Goal: Check status: Check status

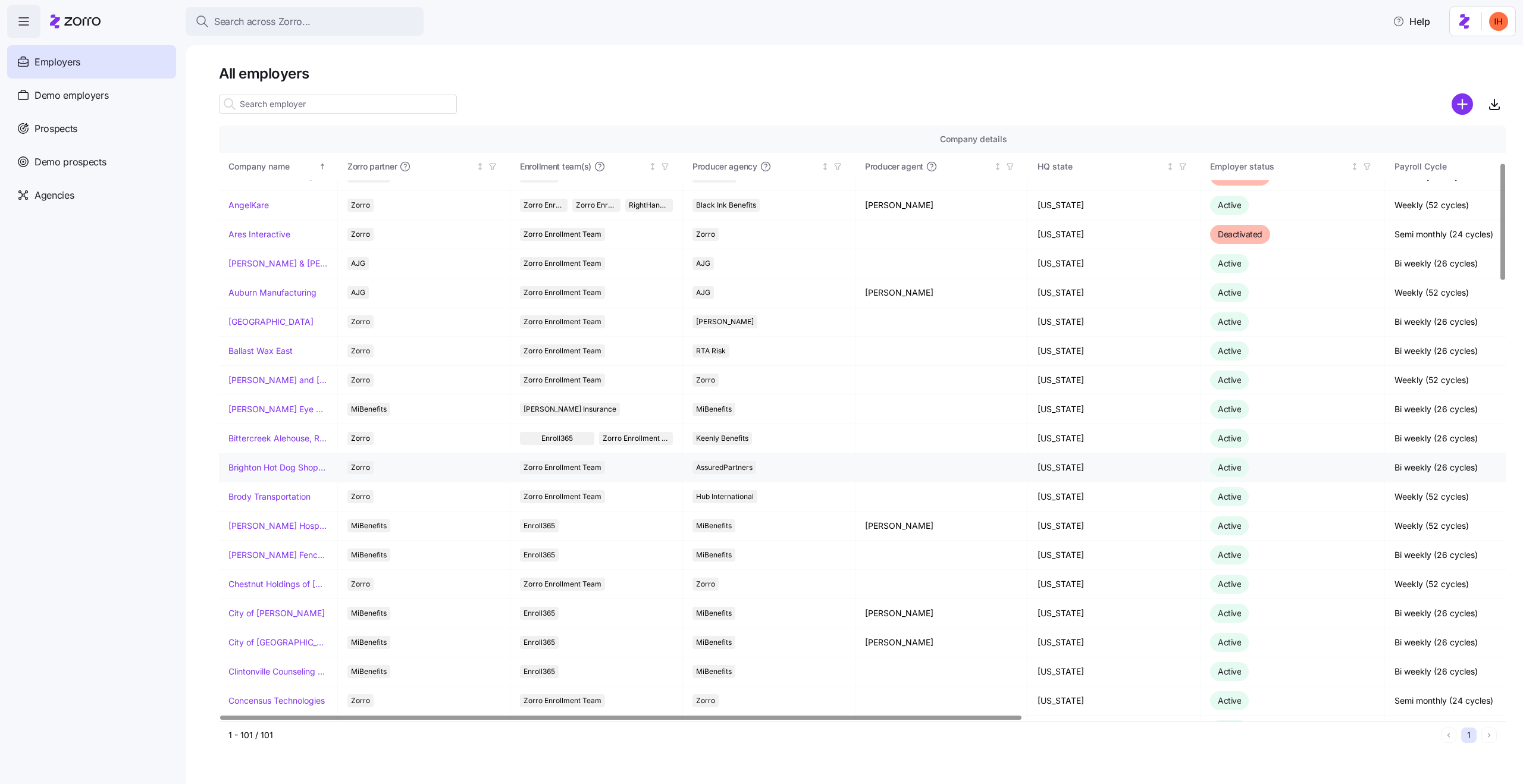
scroll to position [182, 0]
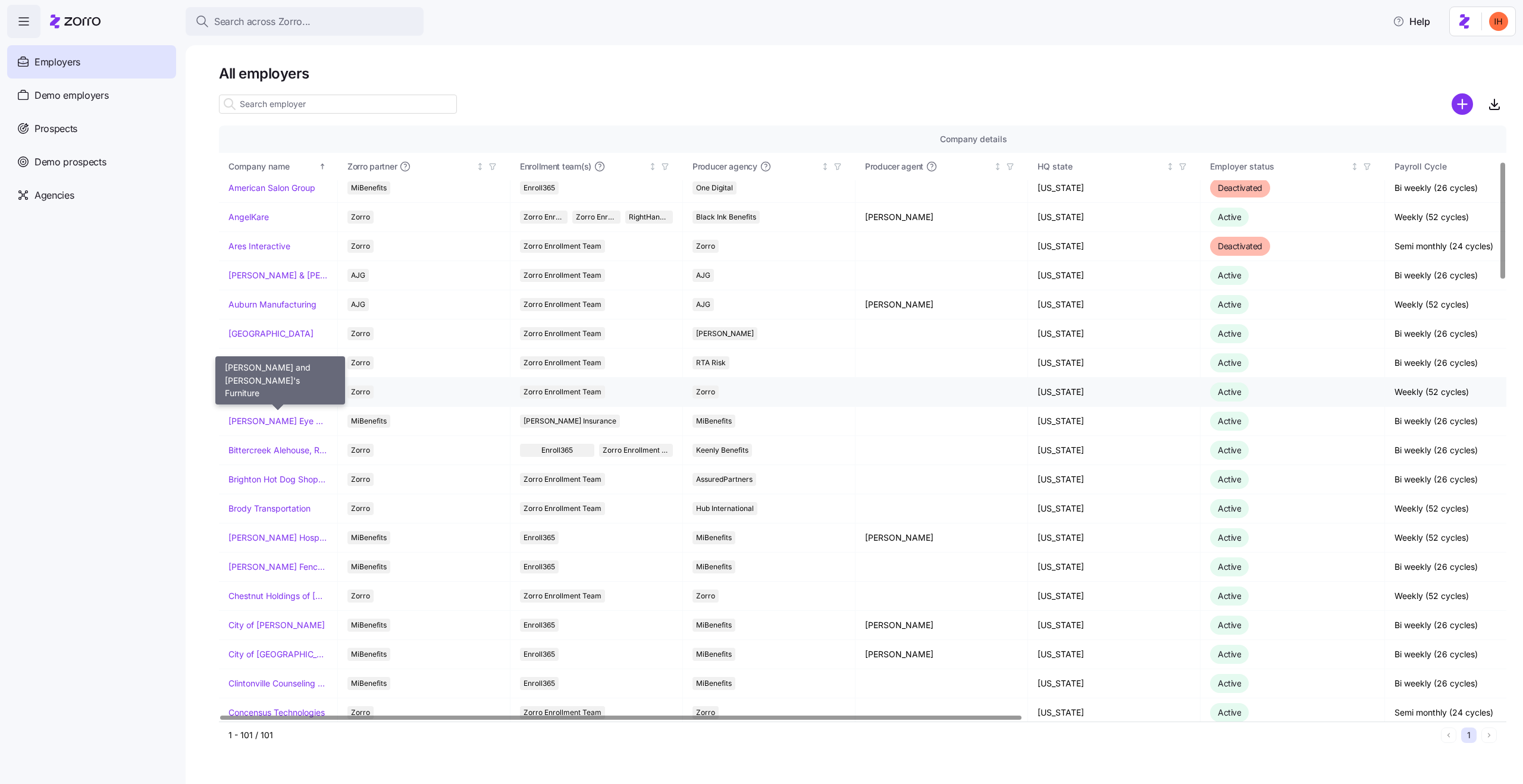
click at [268, 392] on link "[PERSON_NAME] and [PERSON_NAME]'s Furniture" at bounding box center [278, 391] width 100 height 12
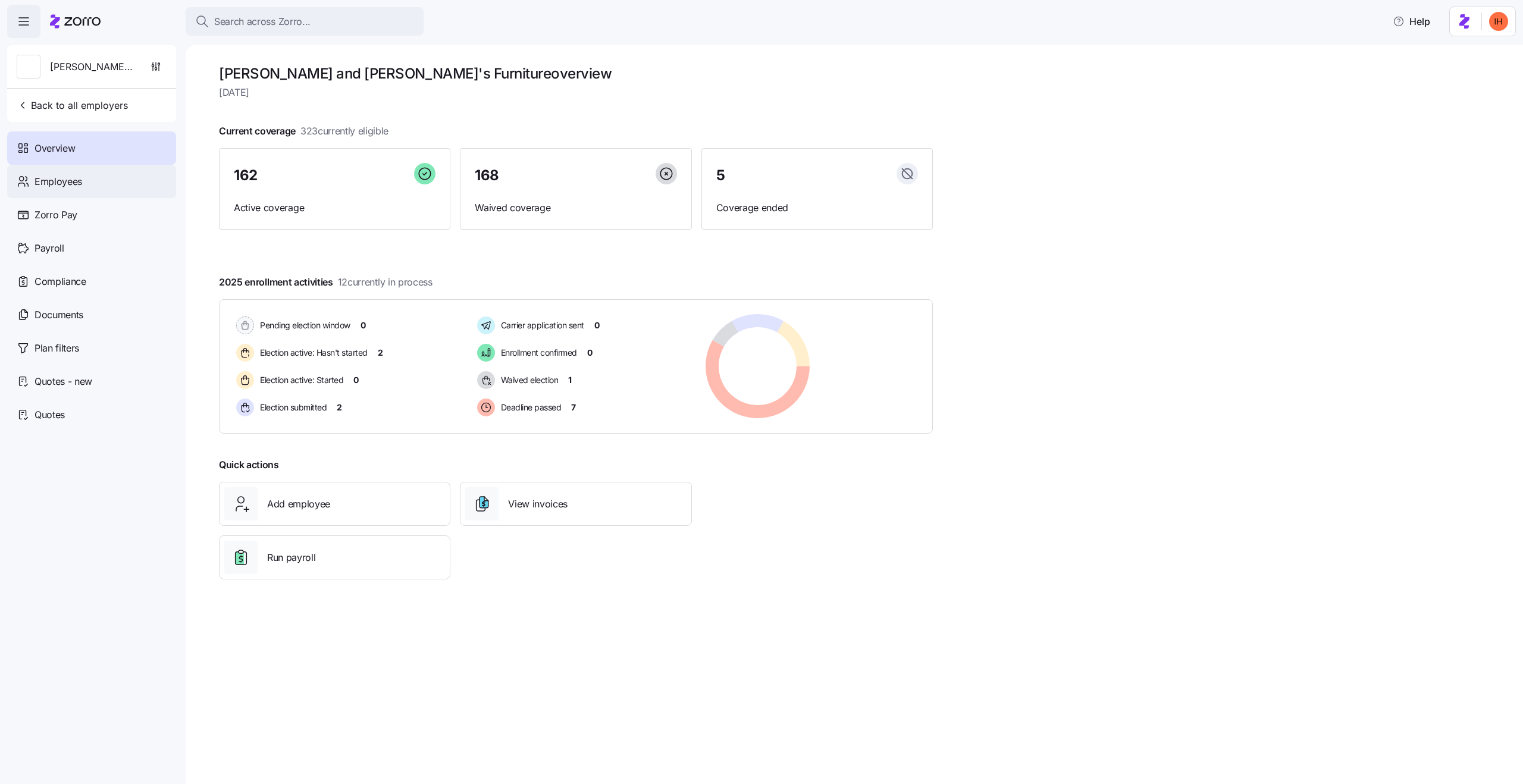
click at [92, 193] on div "Employees" at bounding box center [92, 181] width 169 height 33
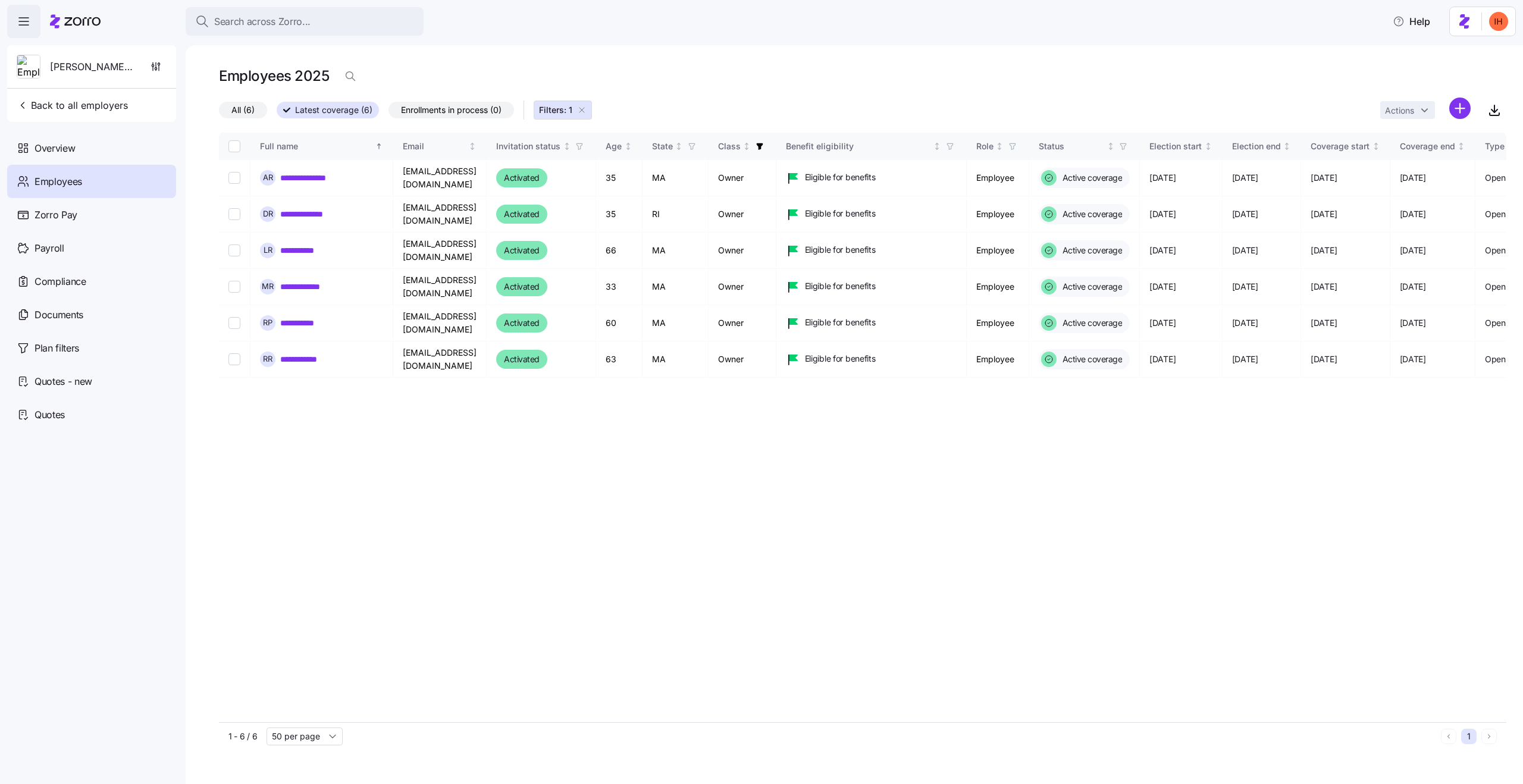
click at [590, 108] on button "Filters: 1" at bounding box center [563, 110] width 59 height 19
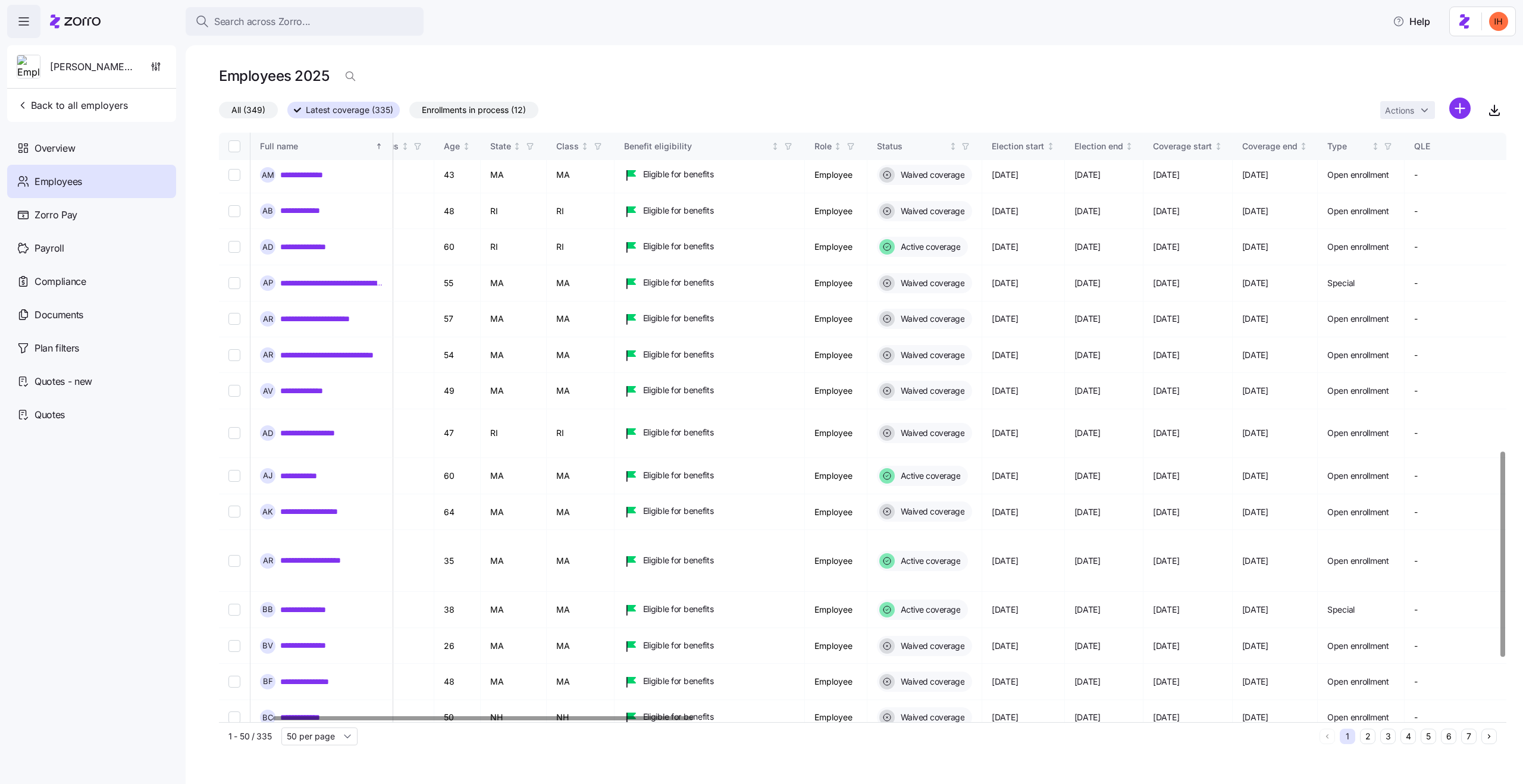
scroll to position [1076, 162]
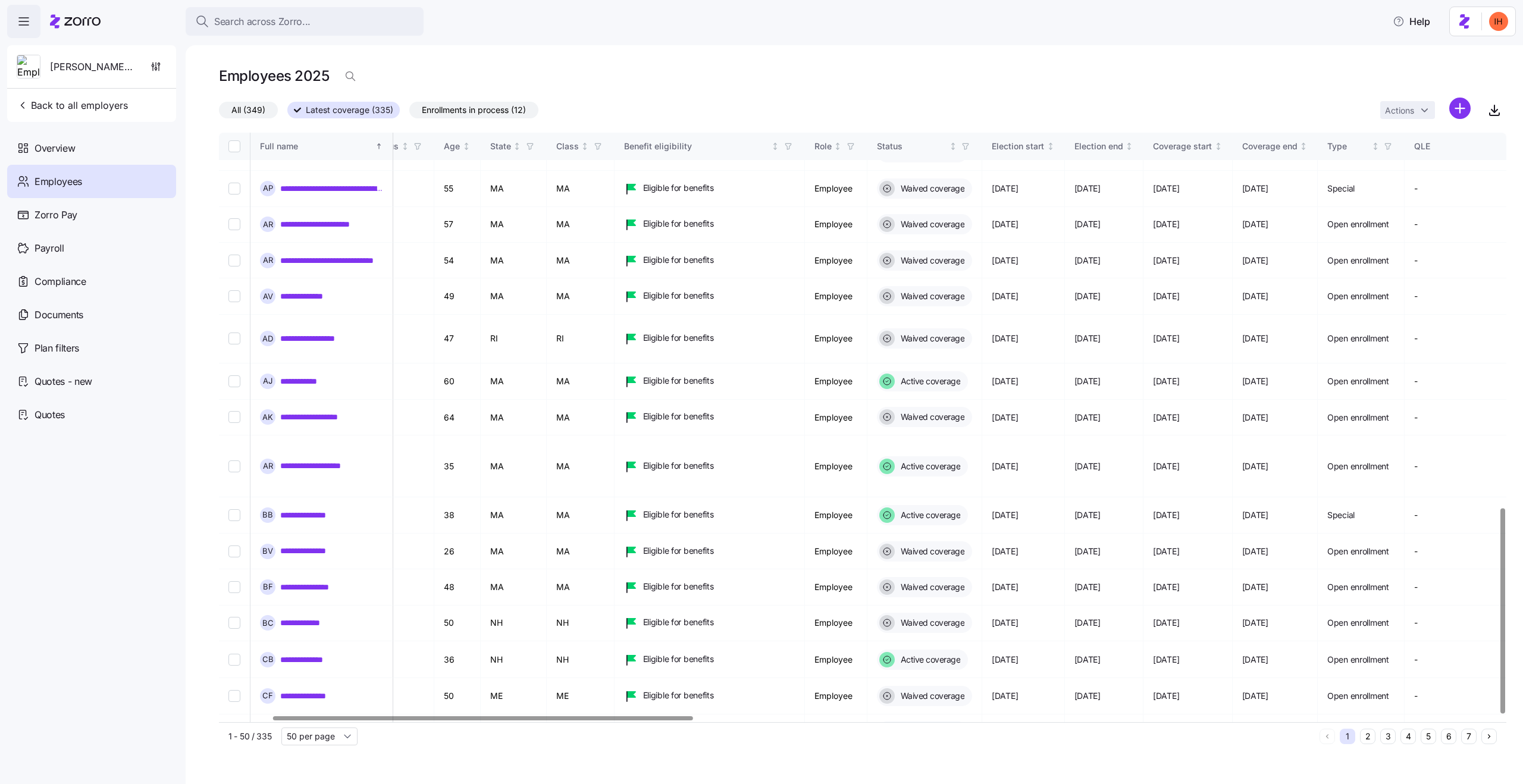
click at [451, 112] on span "Enrollments in process (12)" at bounding box center [474, 109] width 104 height 15
click at [409, 113] on input "Enrollments in process (12)" at bounding box center [409, 113] width 0 height 0
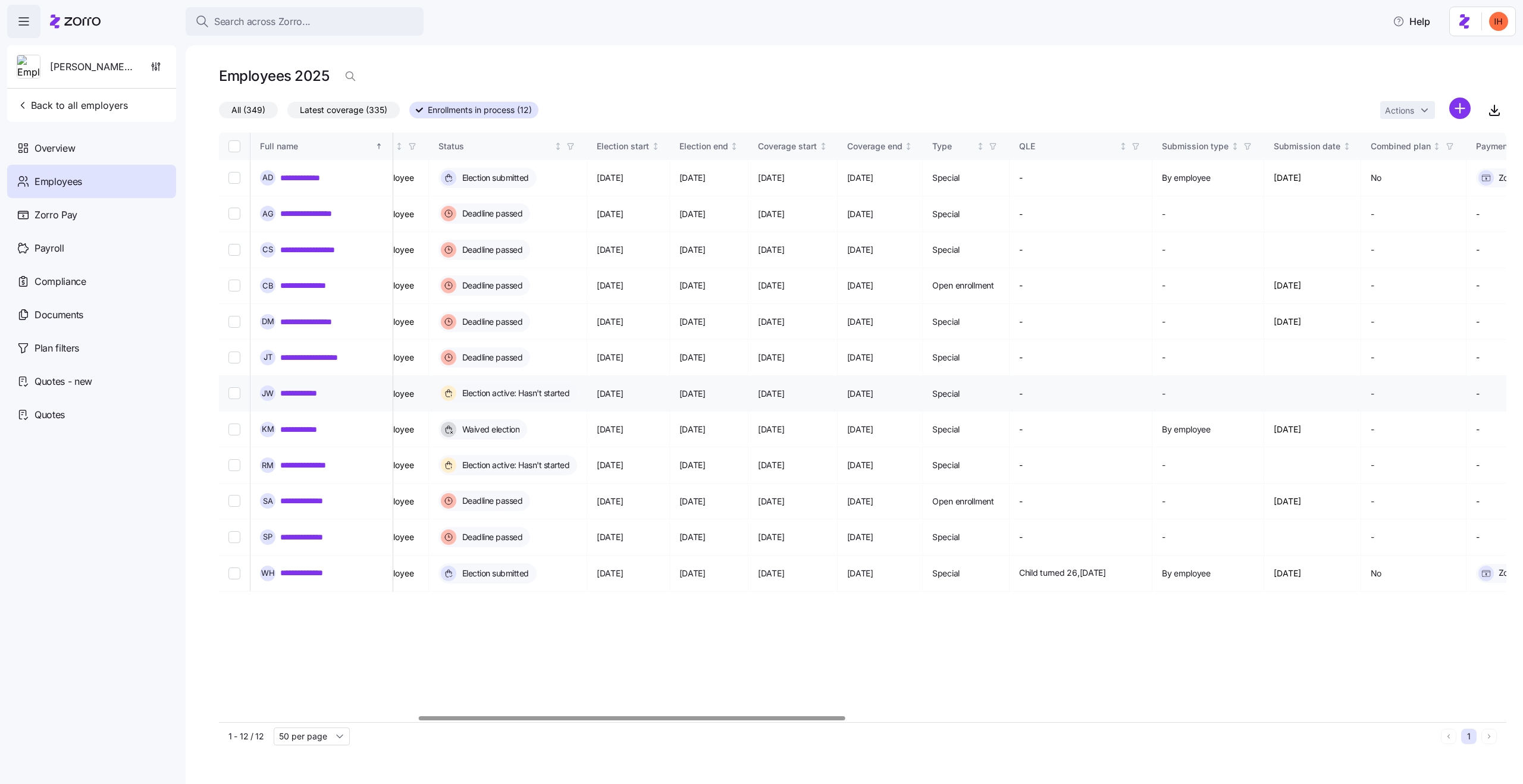
scroll to position [0, 601]
click at [1335, 272] on td "[DATE]" at bounding box center [1312, 286] width 97 height 35
click at [1349, 306] on td "[DATE]" at bounding box center [1312, 321] width 97 height 35
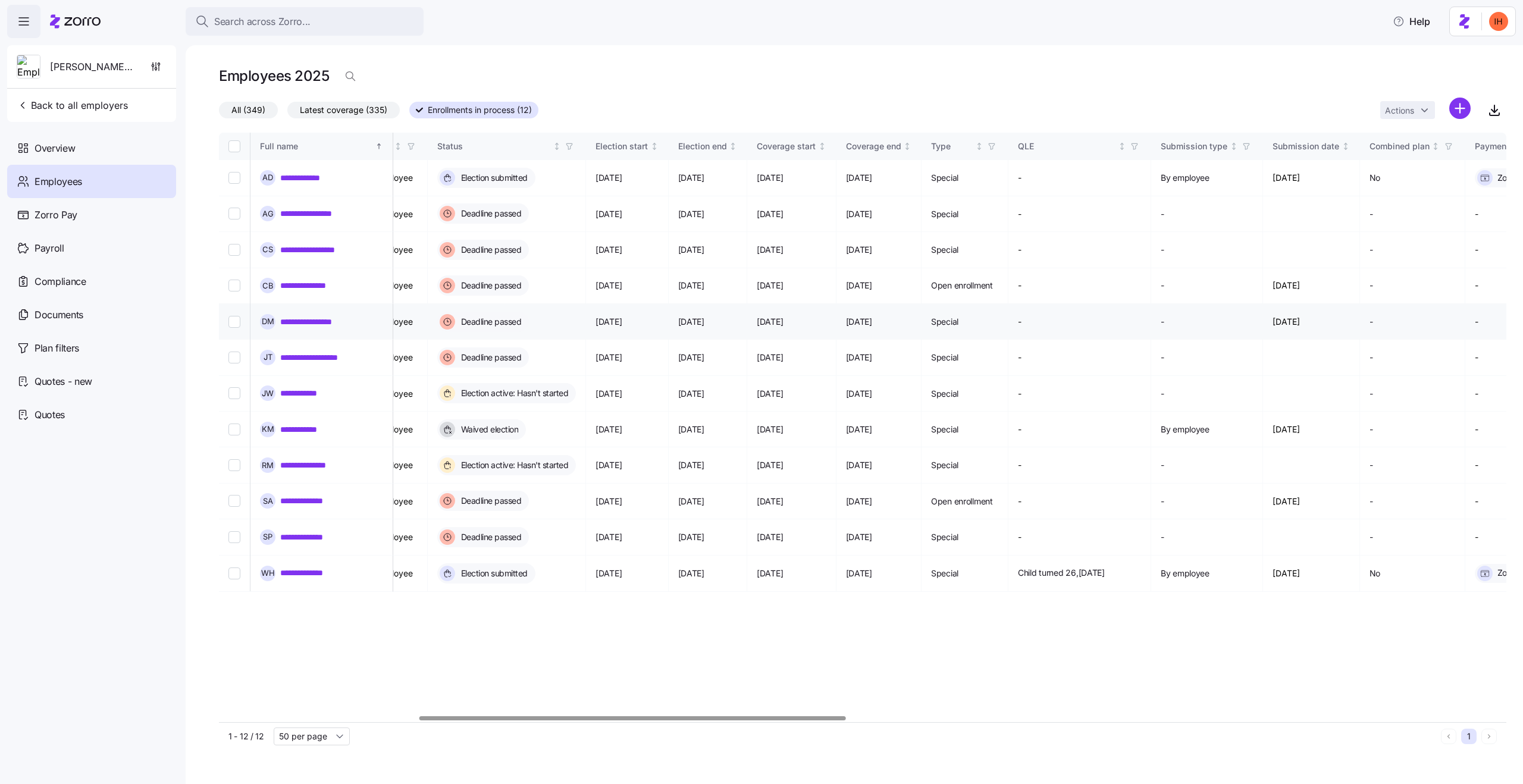
click at [1349, 306] on td "[DATE]" at bounding box center [1312, 321] width 97 height 35
click at [1331, 484] on td "[DATE]" at bounding box center [1312, 501] width 97 height 35
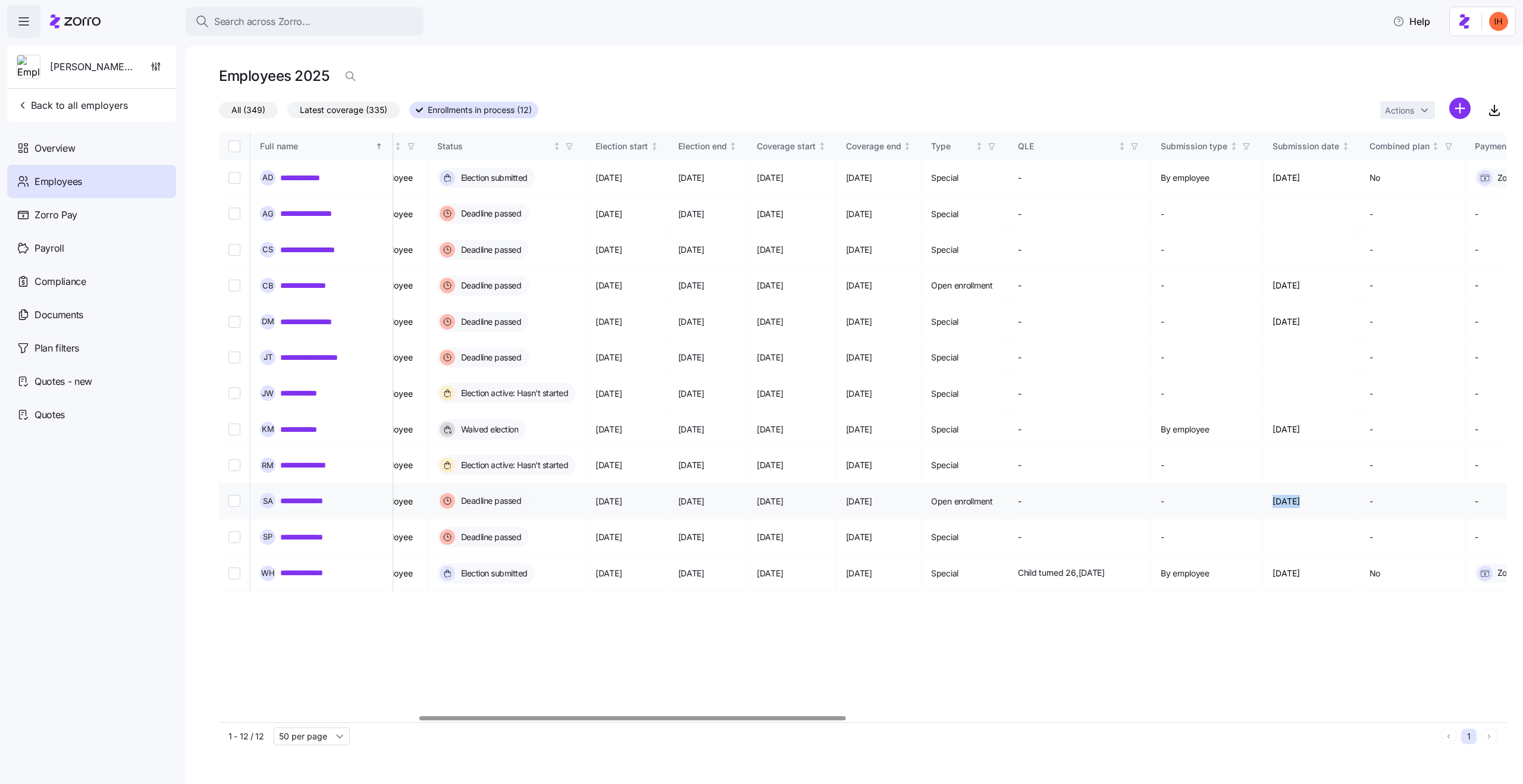
click at [1349, 484] on td "[DATE]" at bounding box center [1312, 501] width 97 height 35
click at [1339, 555] on td "[DATE]" at bounding box center [1312, 573] width 97 height 36
click at [1338, 484] on td "[DATE]" at bounding box center [1312, 501] width 97 height 35
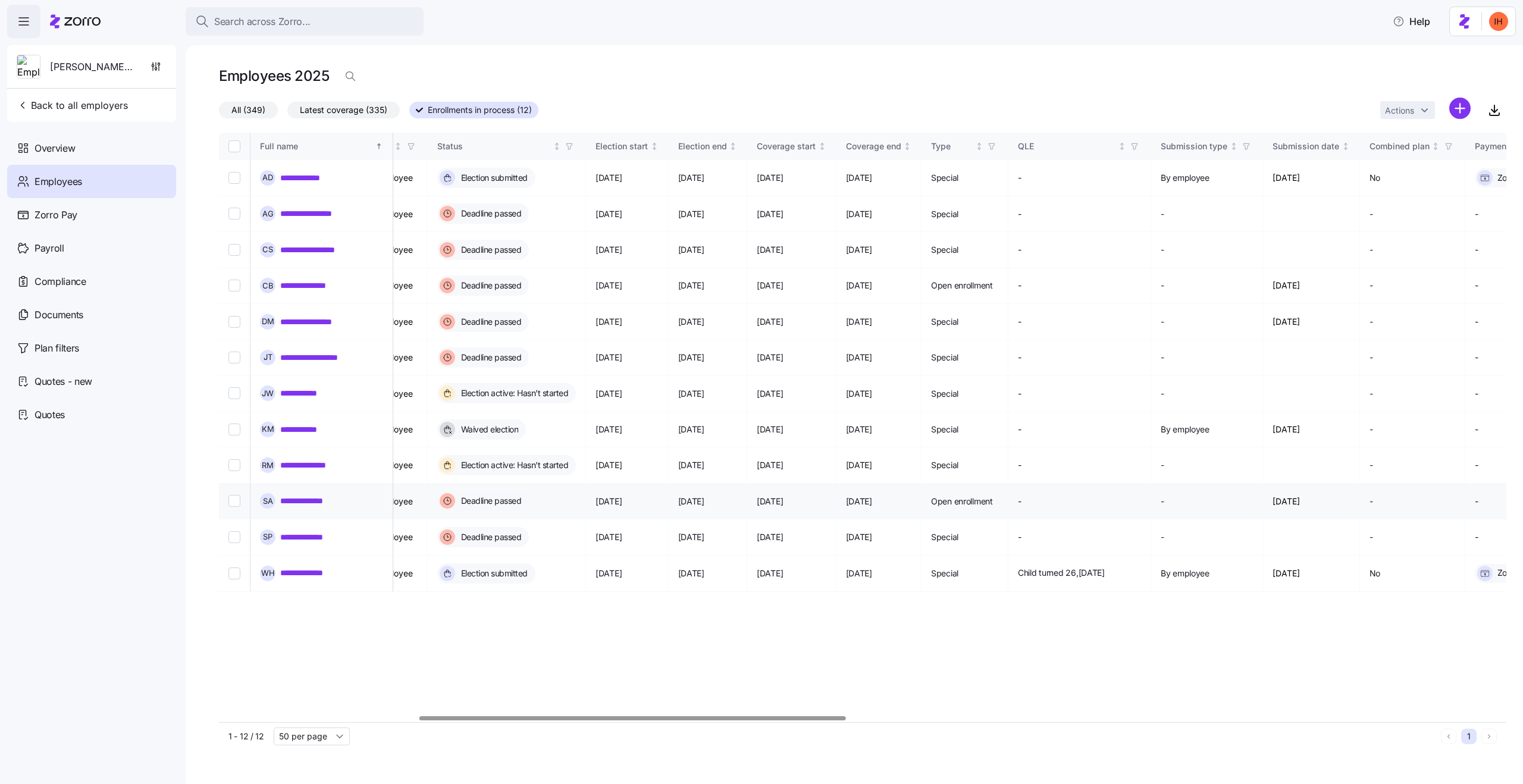
click at [1338, 484] on td "[DATE]" at bounding box center [1312, 501] width 97 height 35
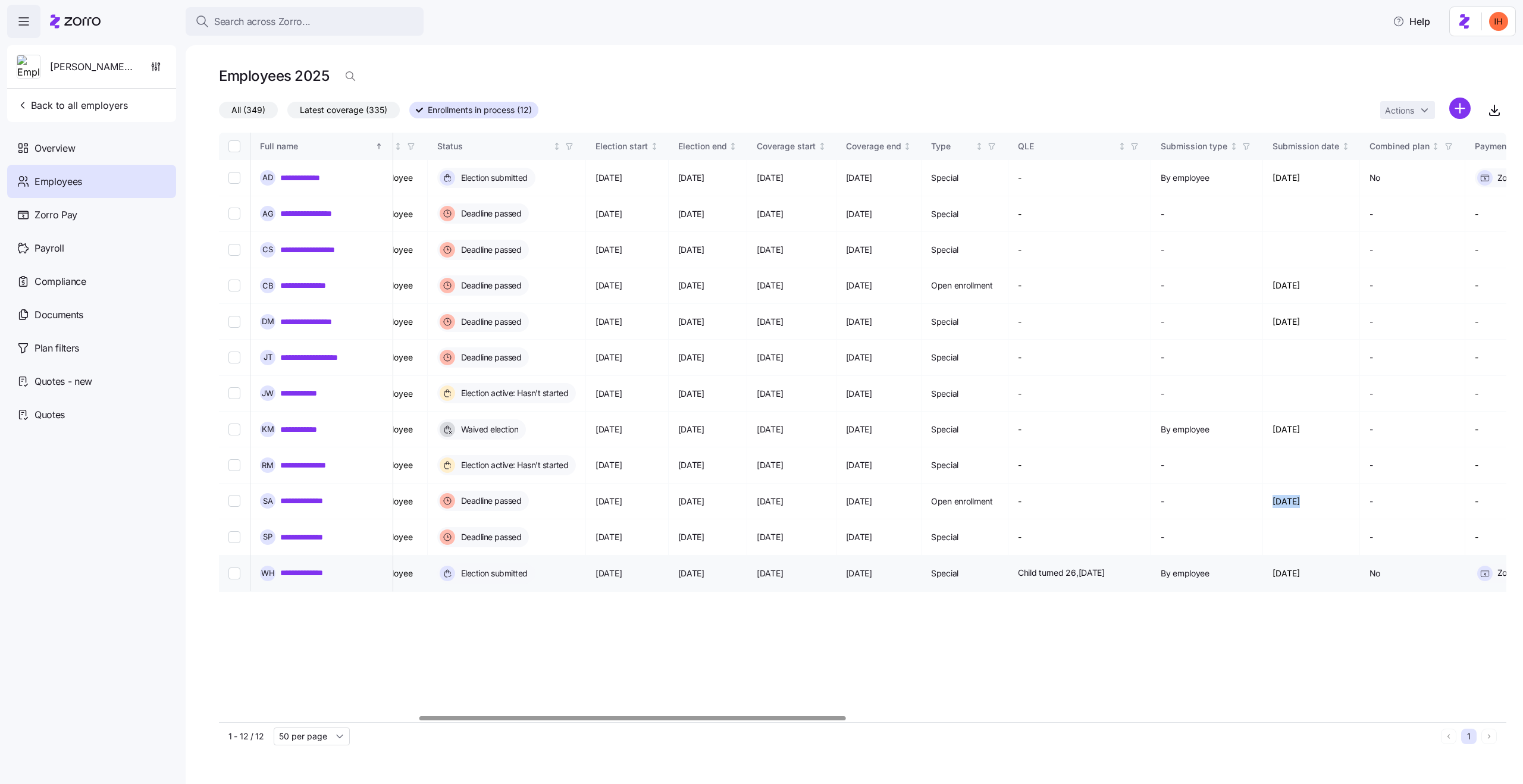
click at [1338, 555] on td "[DATE]" at bounding box center [1312, 573] width 97 height 36
click at [1320, 484] on td "[DATE]" at bounding box center [1312, 501] width 97 height 35
click at [1333, 484] on td "[DATE]" at bounding box center [1312, 501] width 97 height 35
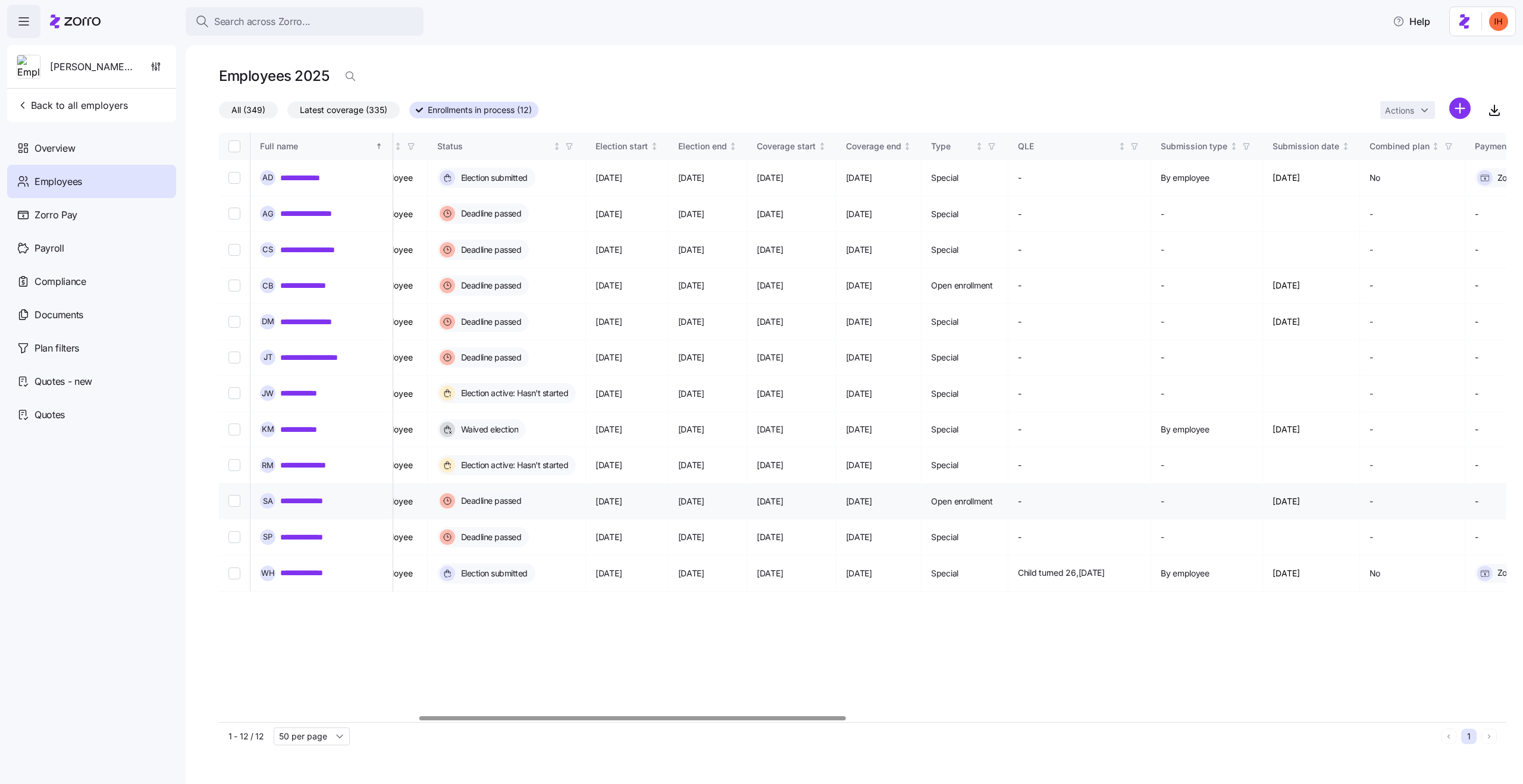
click at [1333, 484] on td "[DATE]" at bounding box center [1312, 501] width 97 height 35
click at [1347, 555] on td "[DATE]" at bounding box center [1312, 573] width 97 height 36
click at [110, 107] on span "Back to all employers" at bounding box center [72, 105] width 111 height 14
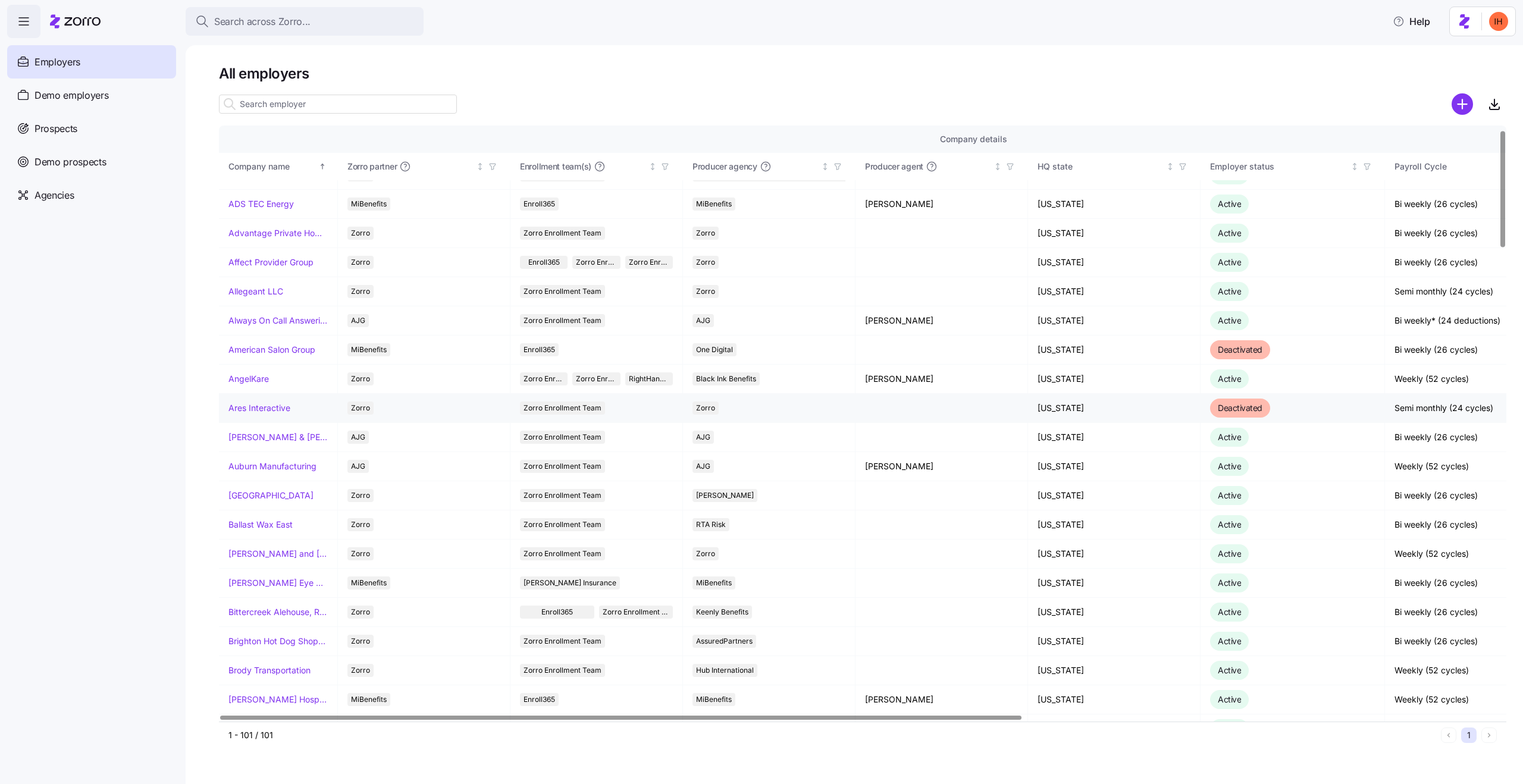
scroll to position [20, 0]
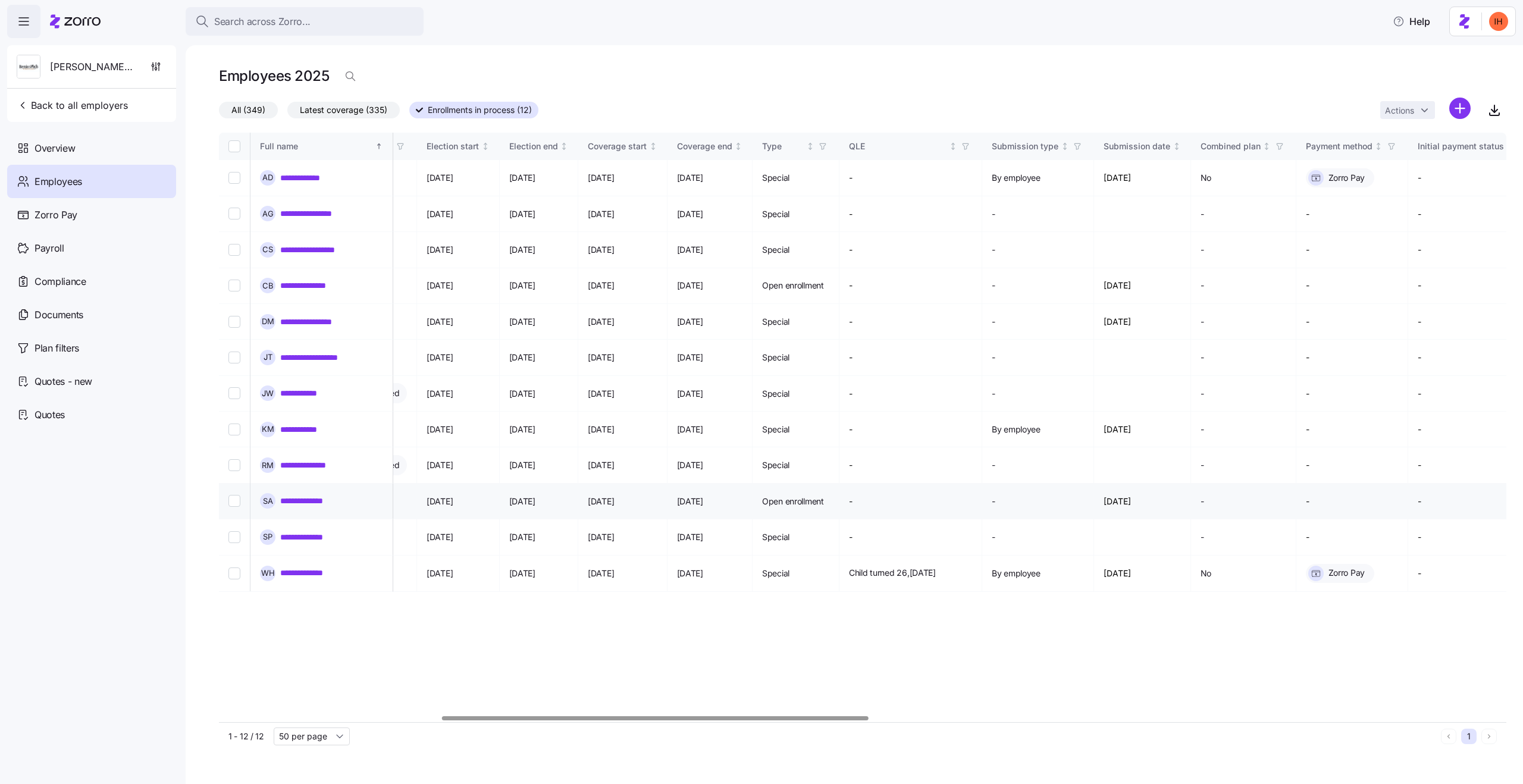
scroll to position [0, 803]
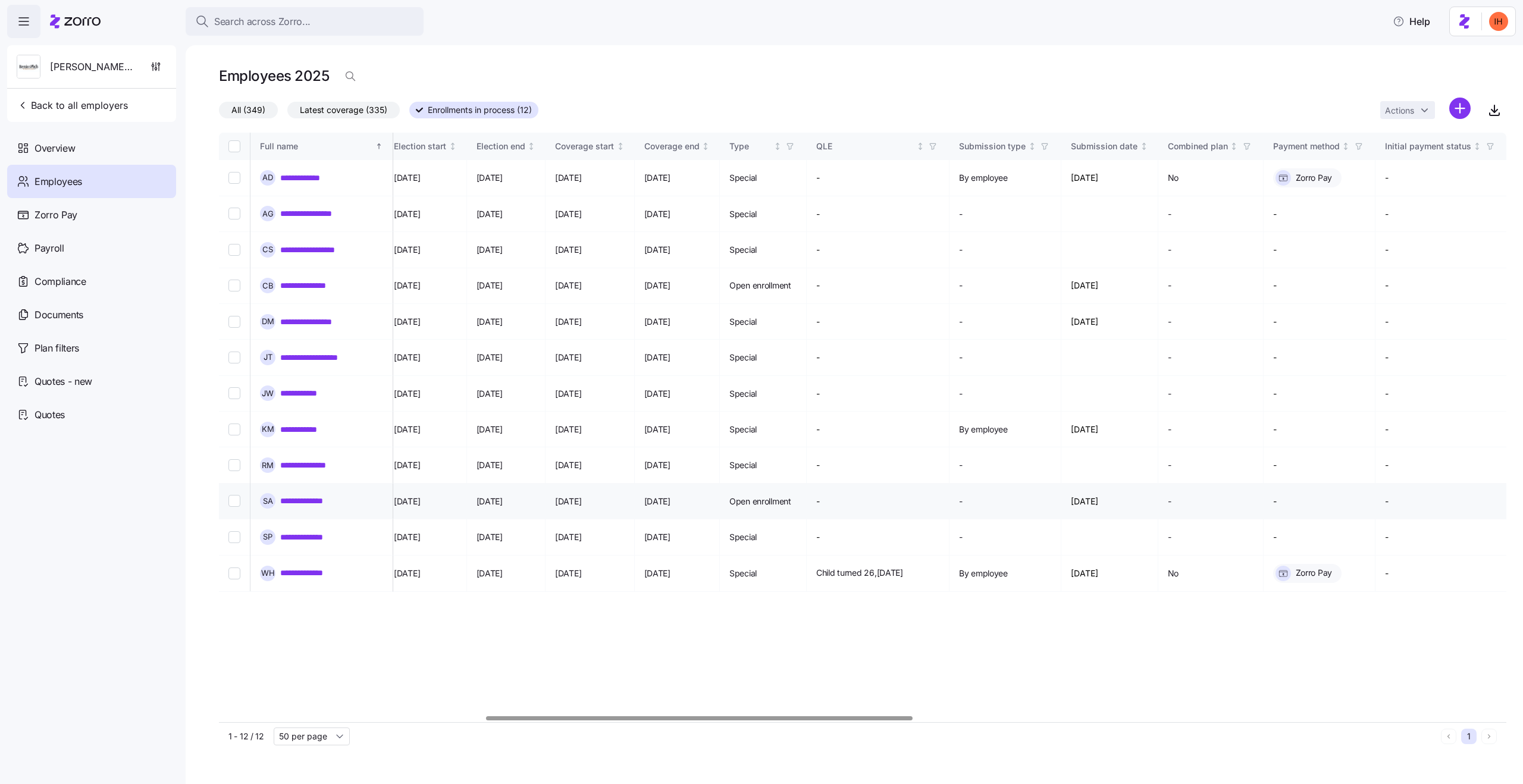
click at [1148, 484] on td "[DATE]" at bounding box center [1110, 501] width 97 height 35
click at [1128, 484] on td "[DATE]" at bounding box center [1110, 501] width 97 height 35
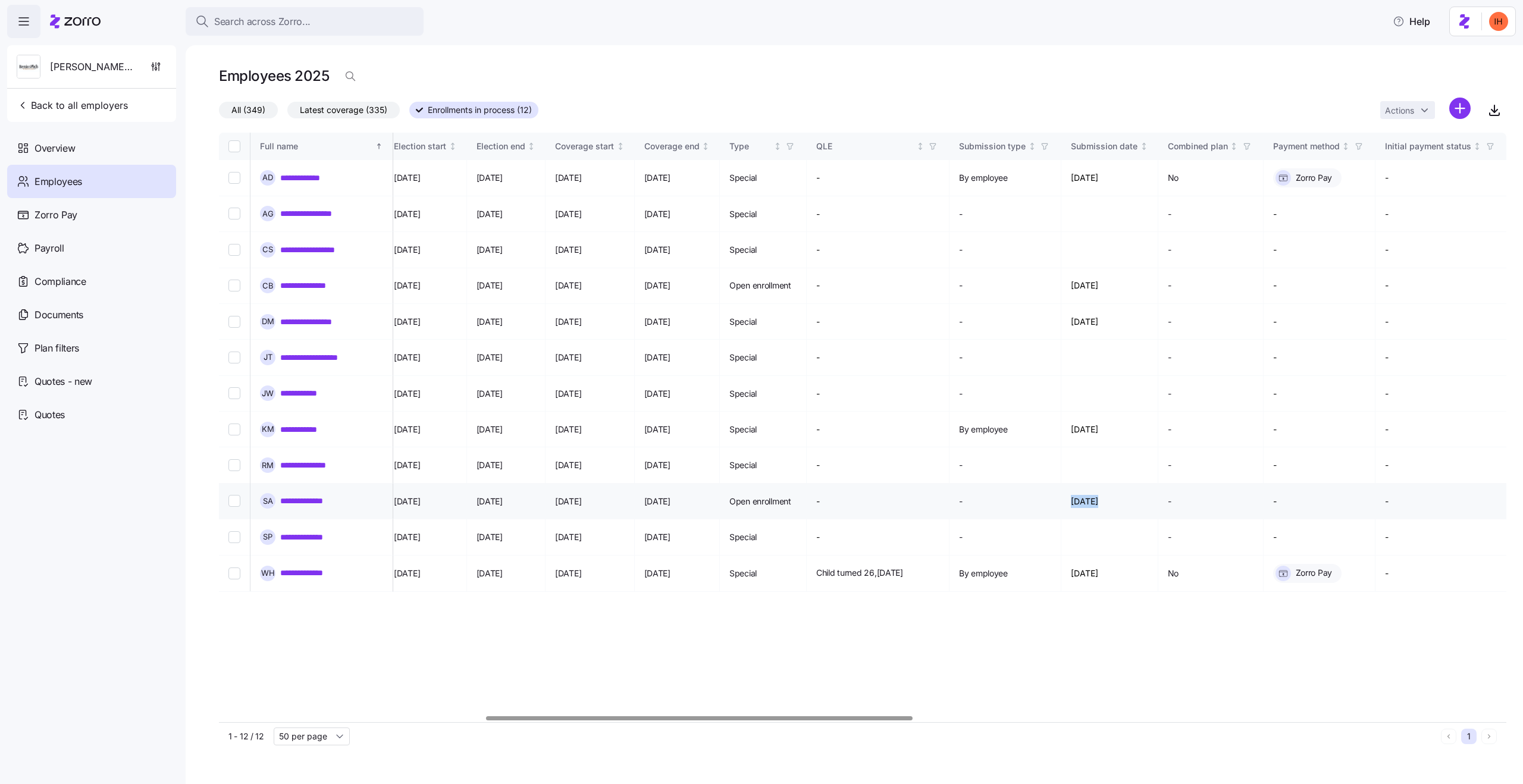
click at [1128, 484] on td "[DATE]" at bounding box center [1110, 501] width 97 height 35
click at [1142, 484] on td "[DATE]" at bounding box center [1110, 501] width 97 height 35
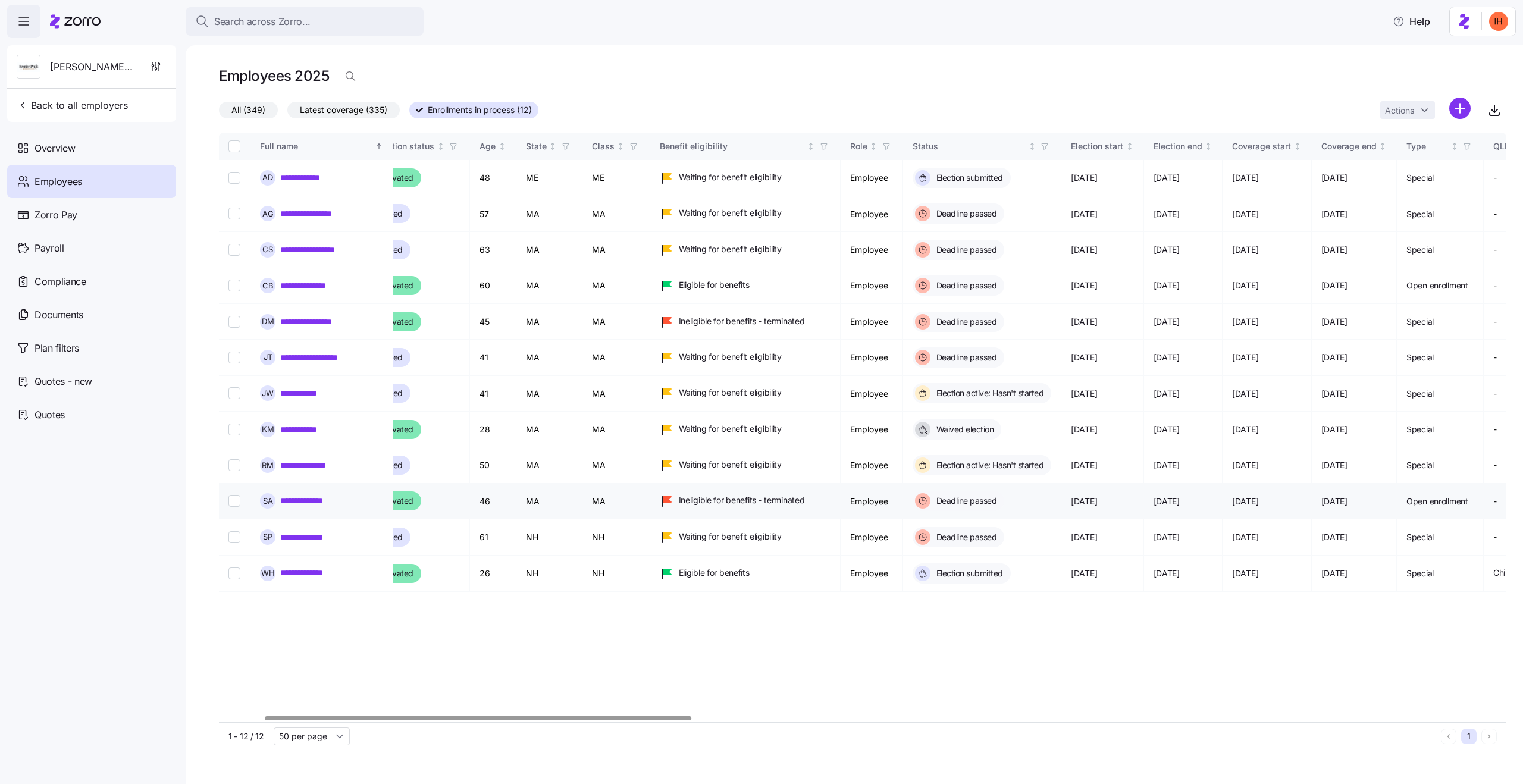
scroll to position [0, 141]
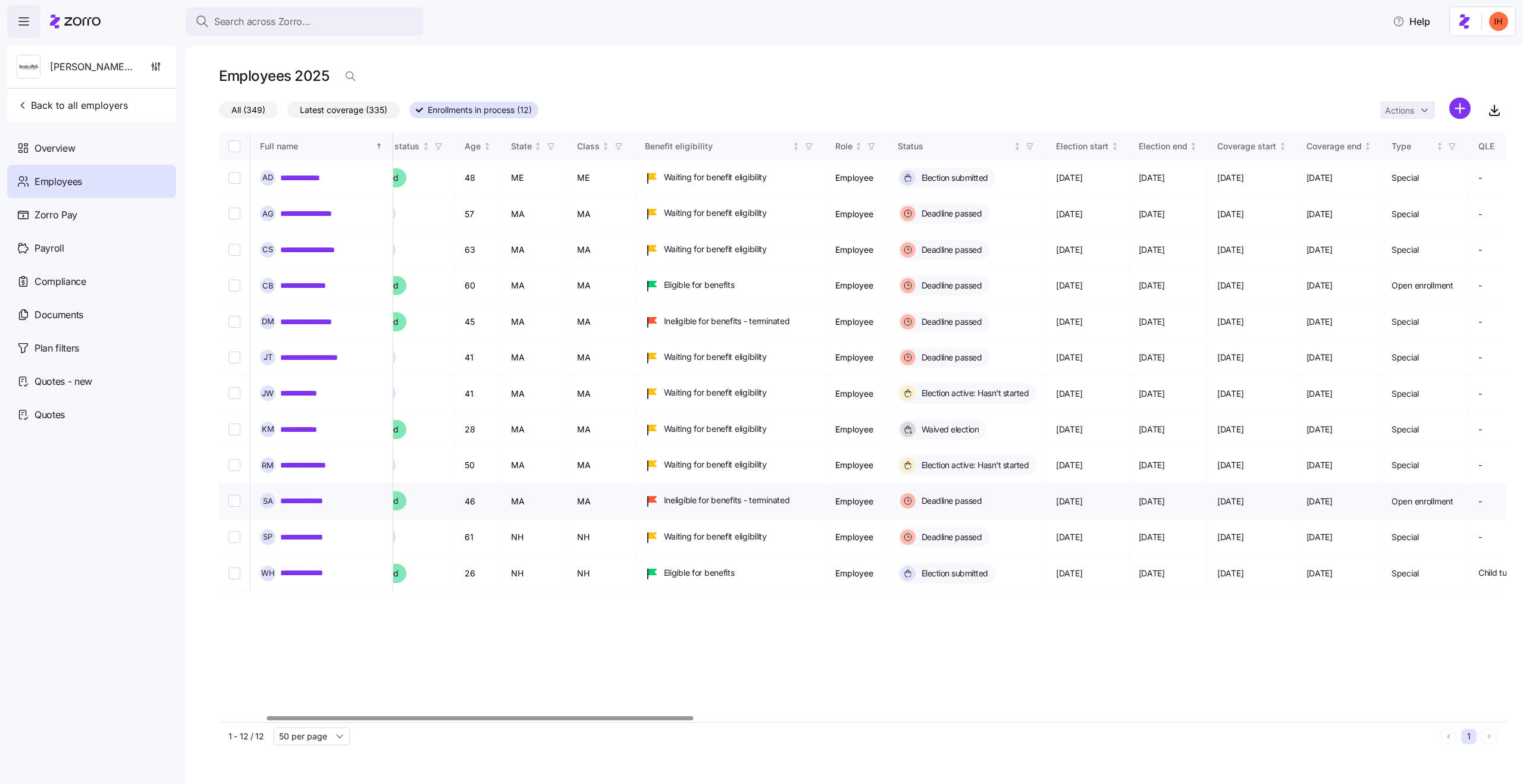
click at [1165, 496] on span "[DATE]" at bounding box center [1152, 501] width 27 height 12
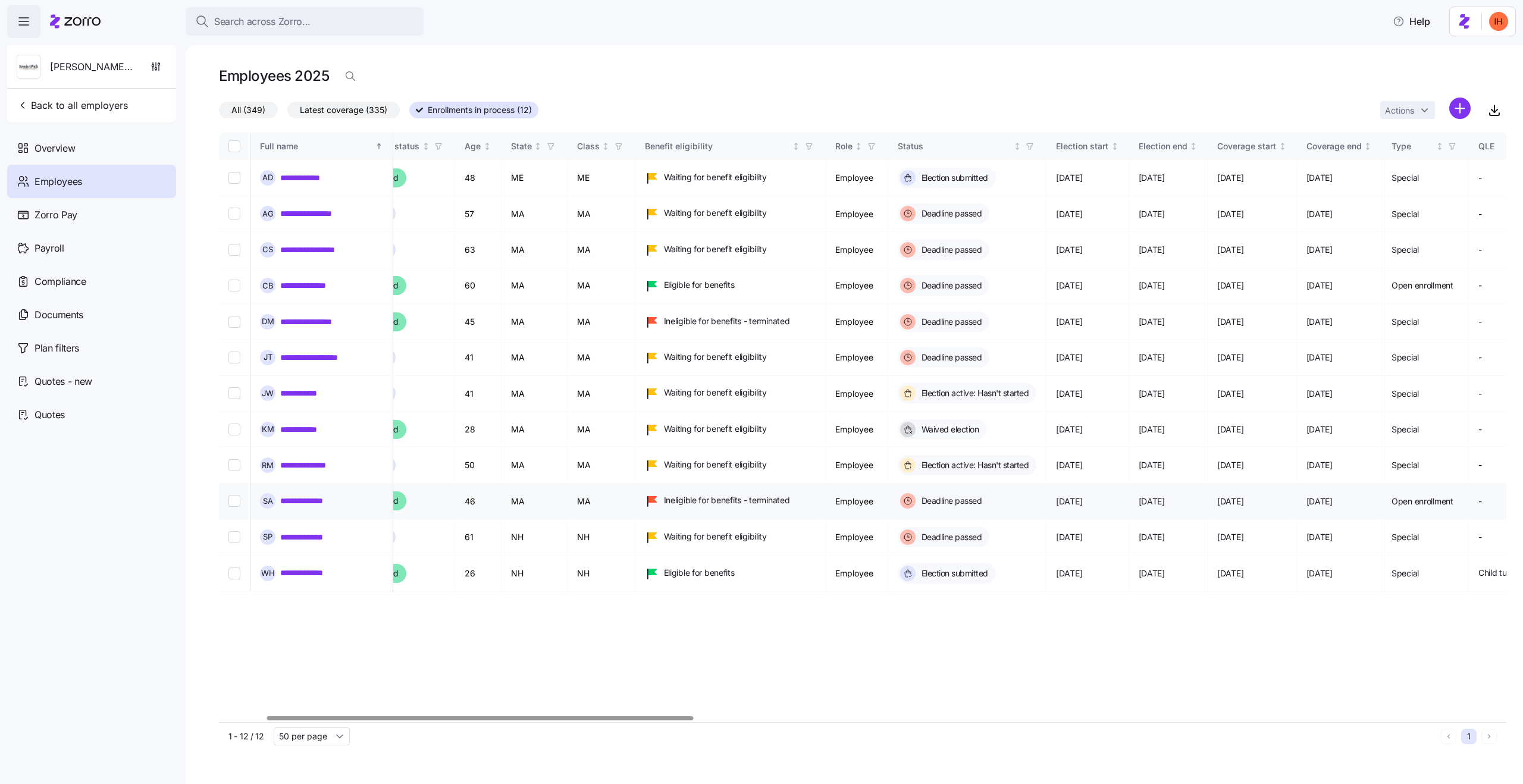
click at [1165, 496] on span "[DATE]" at bounding box center [1152, 501] width 27 height 12
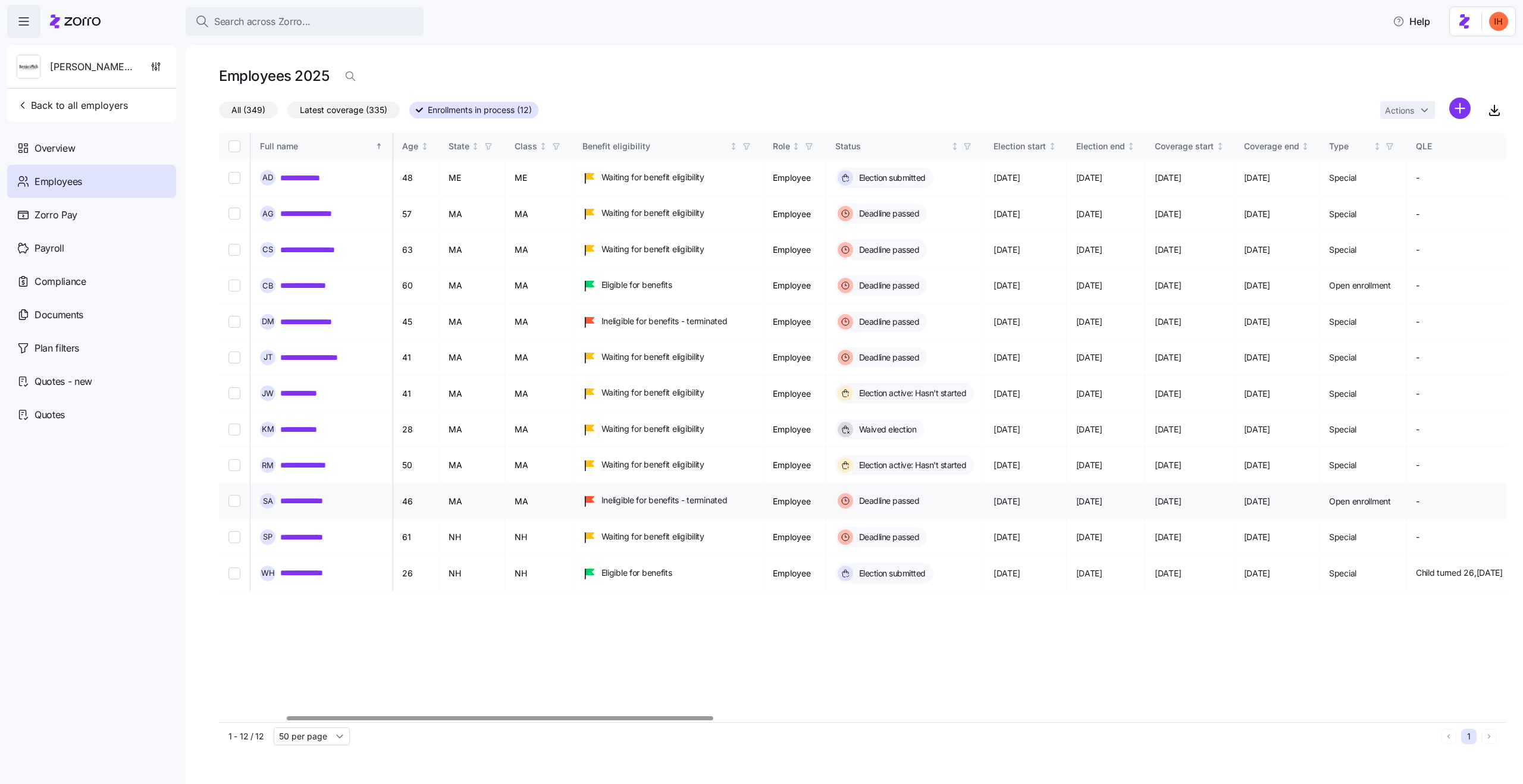
scroll to position [0, 225]
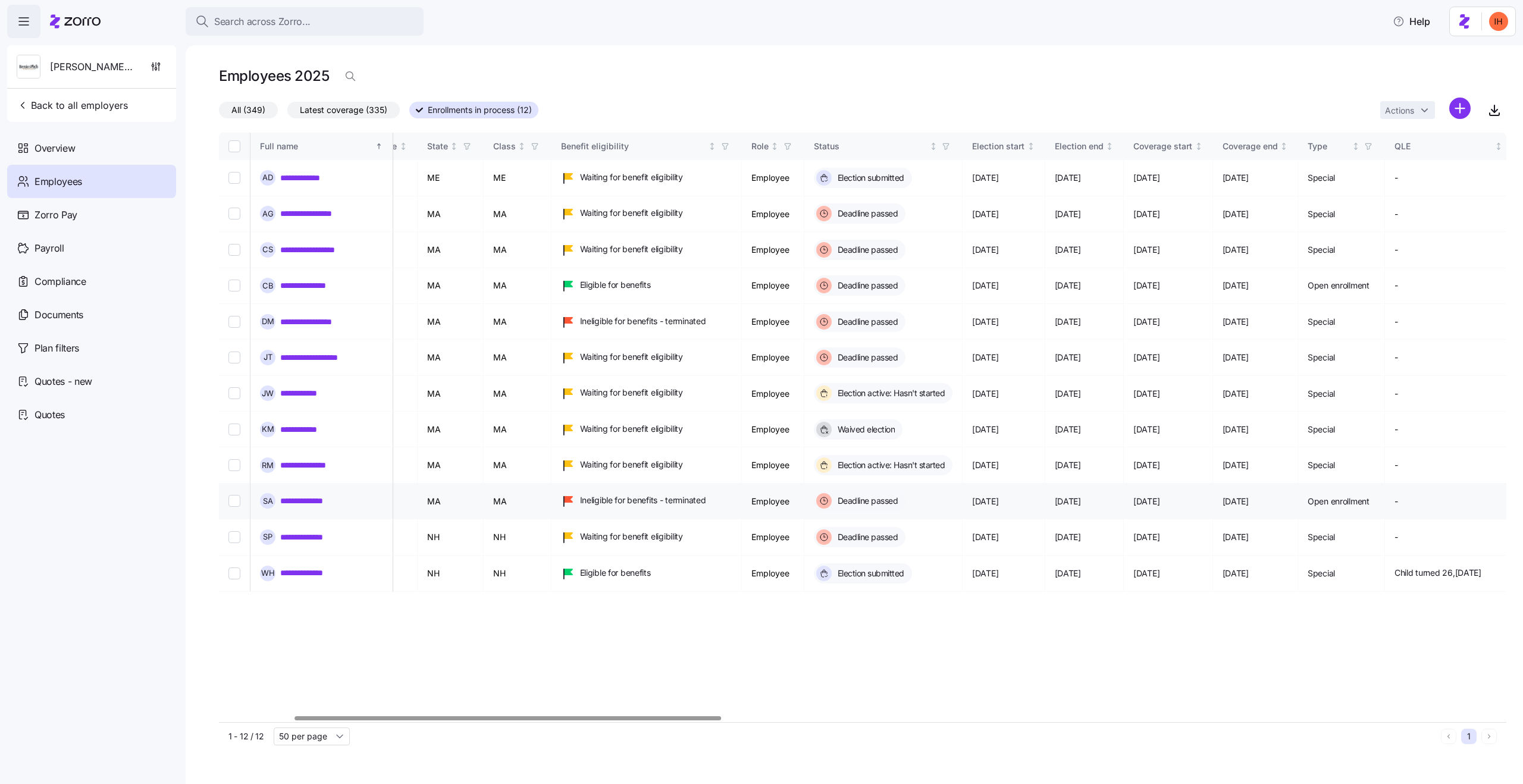
click at [1081, 496] on span "[DATE]" at bounding box center [1068, 501] width 27 height 12
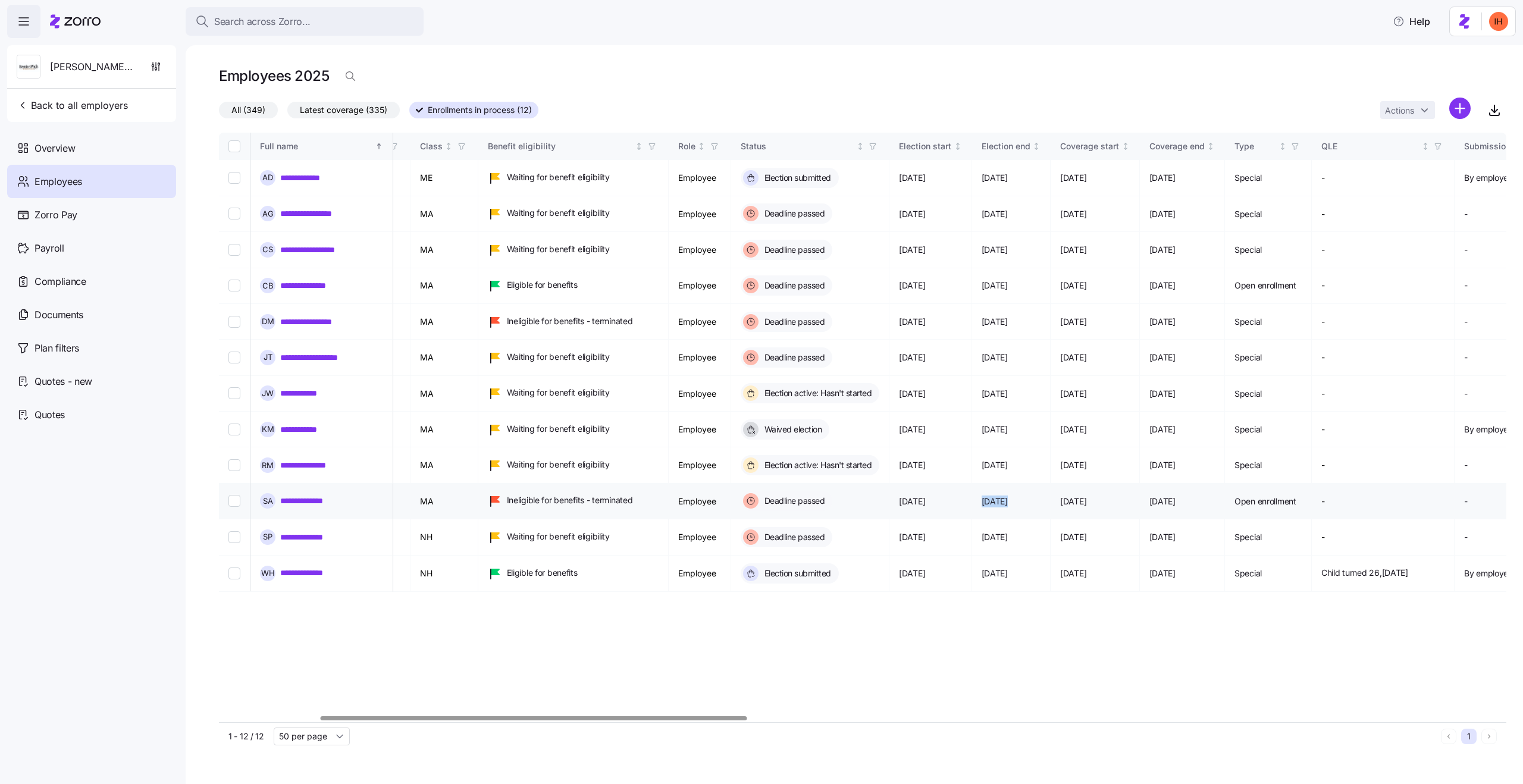
scroll to position [0, 303]
click at [305, 495] on link "**********" at bounding box center [317, 500] width 74 height 12
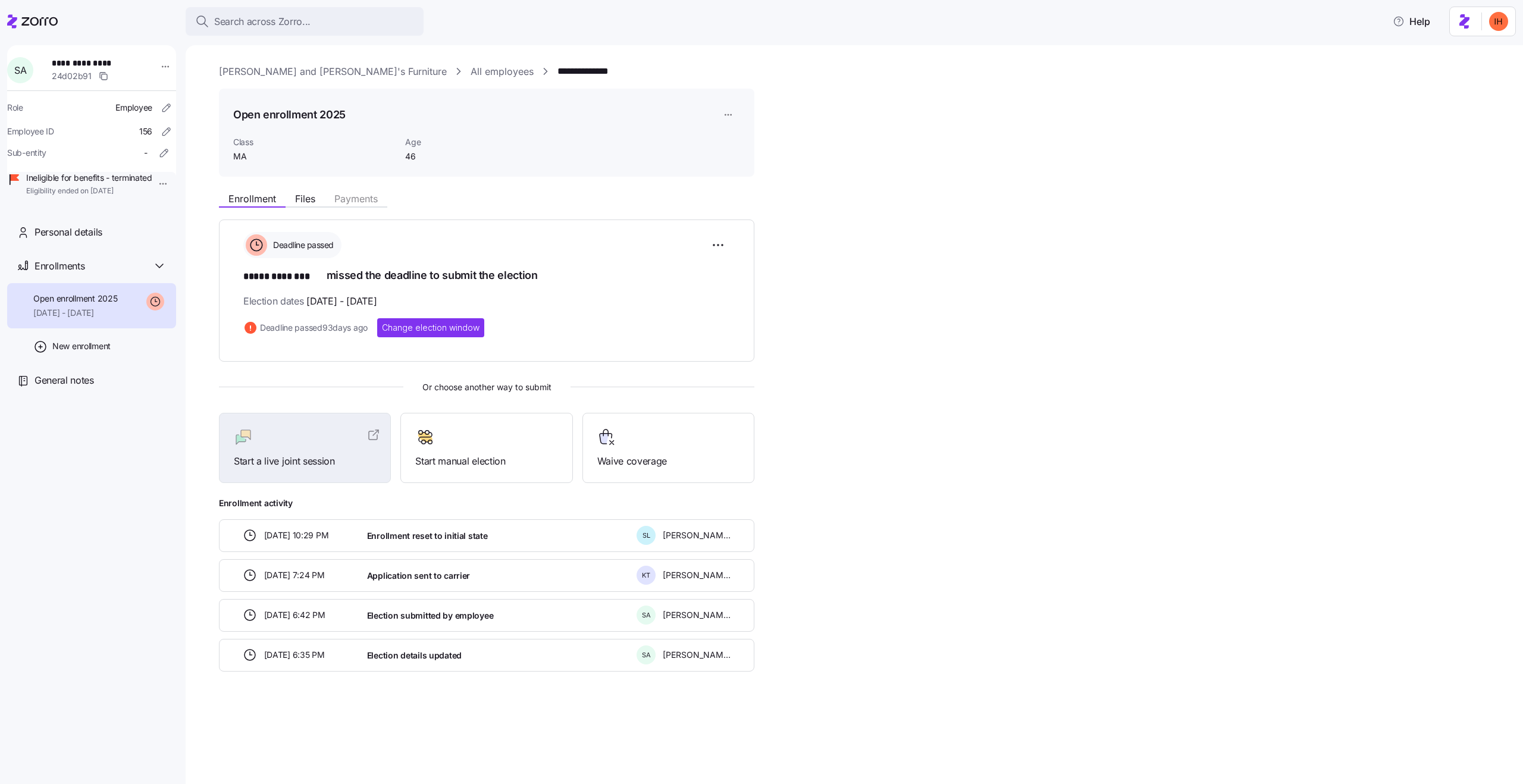
click at [386, 277] on h1 "***** ******** missed the deadline to submit the election" at bounding box center [487, 276] width 487 height 17
click at [345, 279] on h1 "***** ******** missed the deadline to submit the election" at bounding box center [487, 276] width 487 height 17
click at [454, 532] on span "Enrollment reset to initial state" at bounding box center [428, 536] width 121 height 12
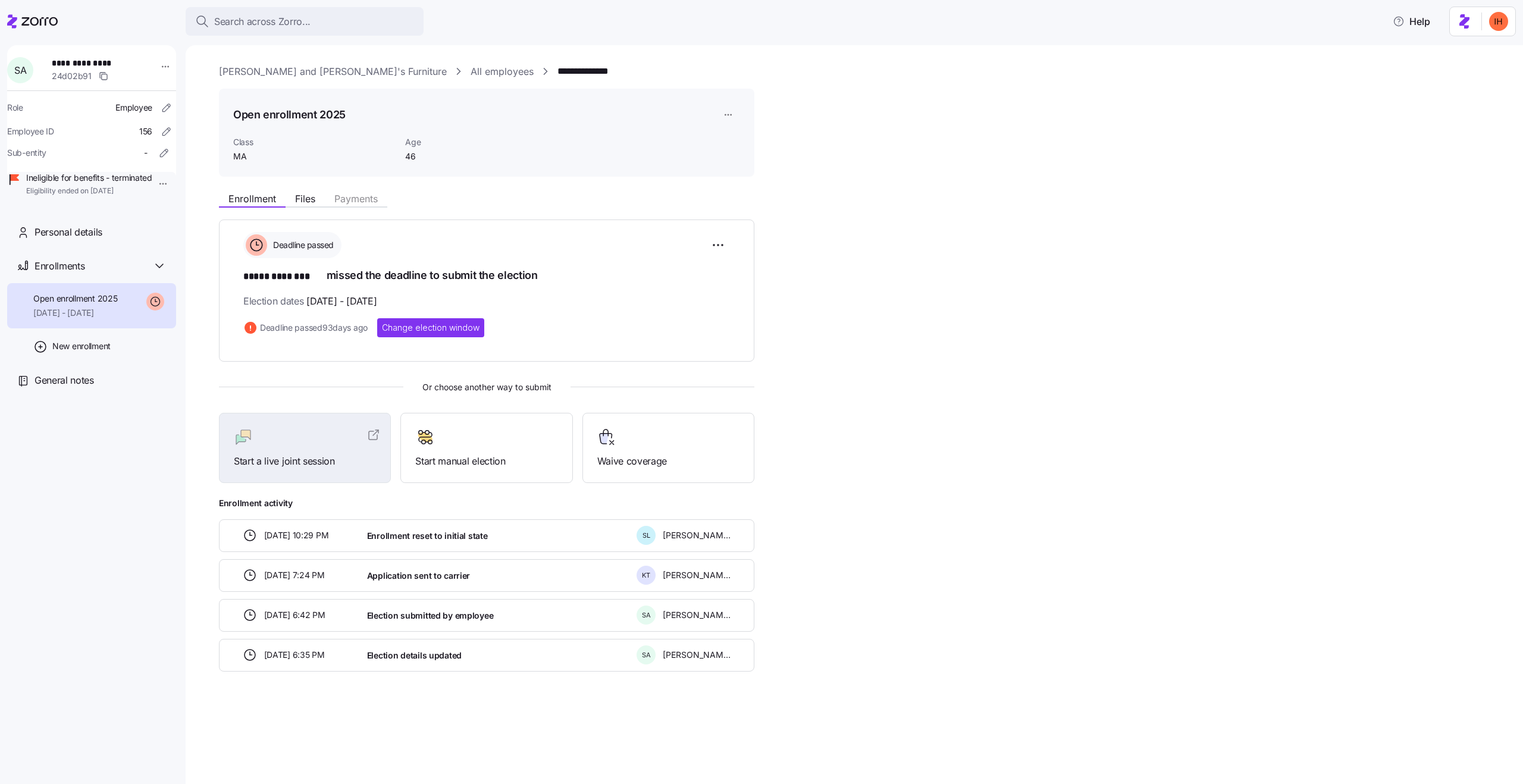
click at [454, 532] on span "Enrollment reset to initial state" at bounding box center [428, 536] width 121 height 12
click at [428, 539] on span "Enrollment reset to initial state" at bounding box center [428, 536] width 121 height 12
click at [425, 536] on span "Enrollment reset to initial state" at bounding box center [428, 536] width 121 height 12
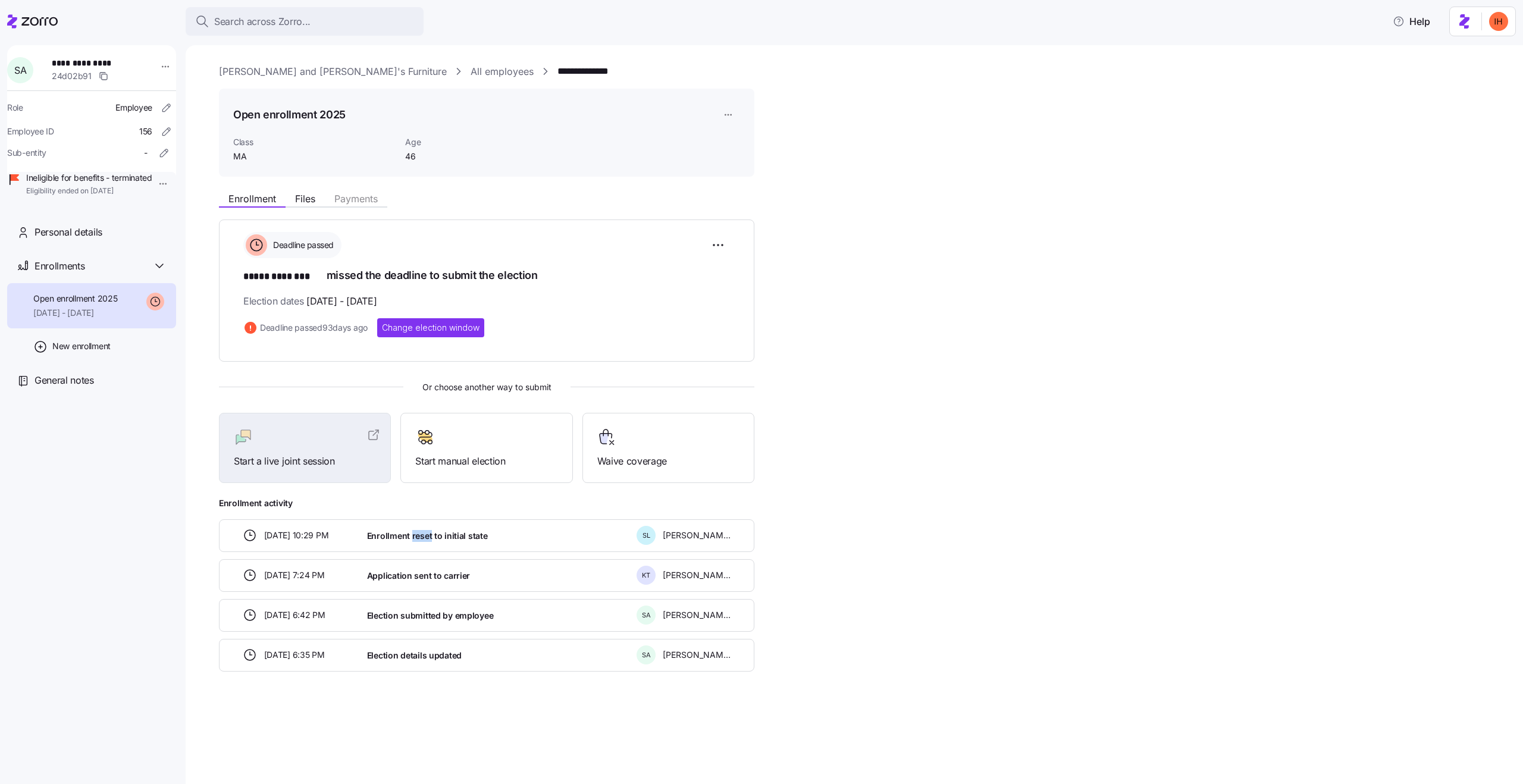
click at [425, 536] on span "Enrollment reset to initial state" at bounding box center [428, 536] width 121 height 12
click at [400, 571] on span "Application sent to carrier" at bounding box center [419, 575] width 103 height 12
click at [383, 539] on span "Enrollment reset to initial state" at bounding box center [428, 536] width 121 height 12
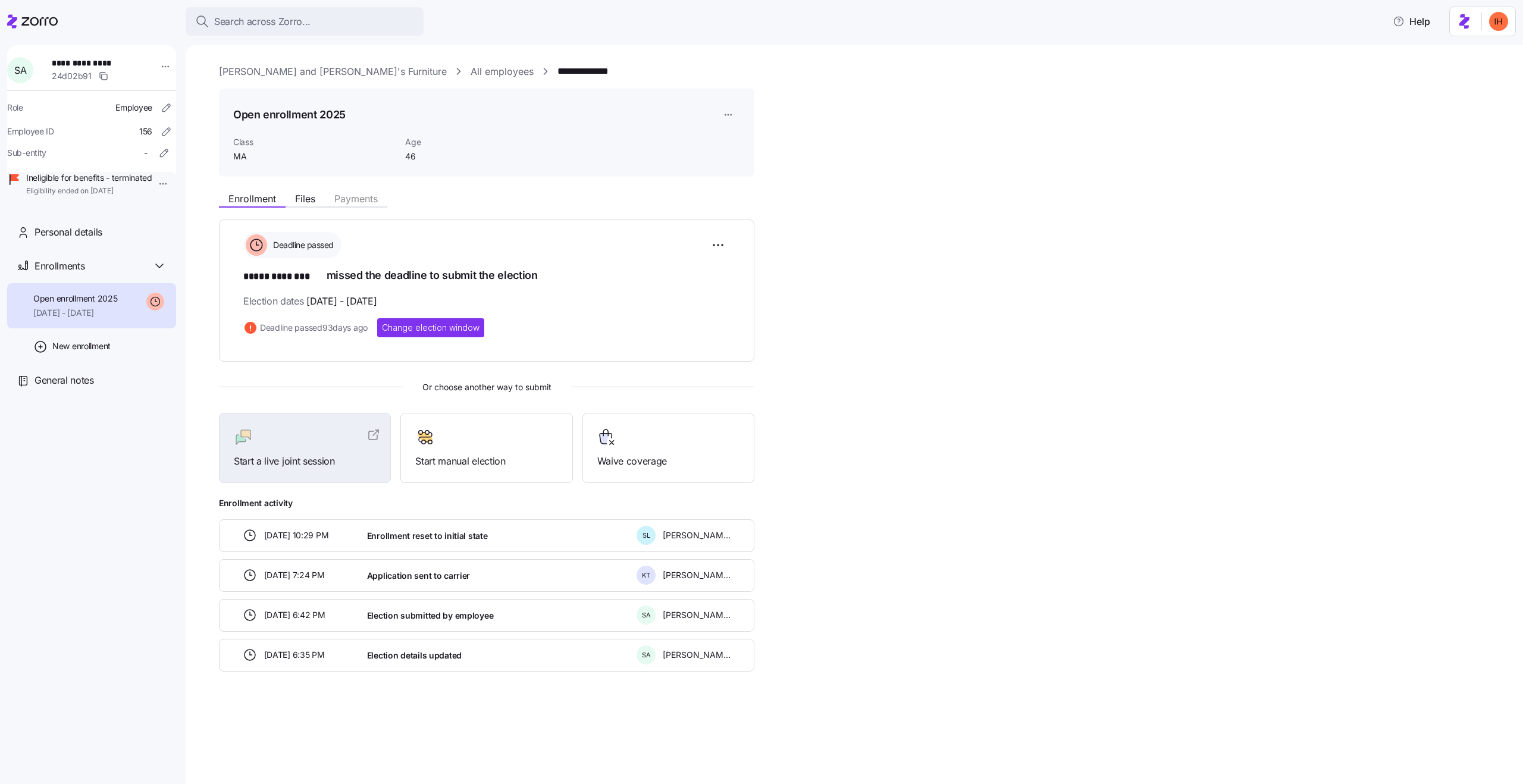
click at [383, 539] on span "Enrollment reset to initial state" at bounding box center [428, 536] width 121 height 12
click at [439, 539] on span "Enrollment reset to initial state" at bounding box center [428, 536] width 121 height 12
click at [471, 72] on link "All employees" at bounding box center [502, 71] width 63 height 15
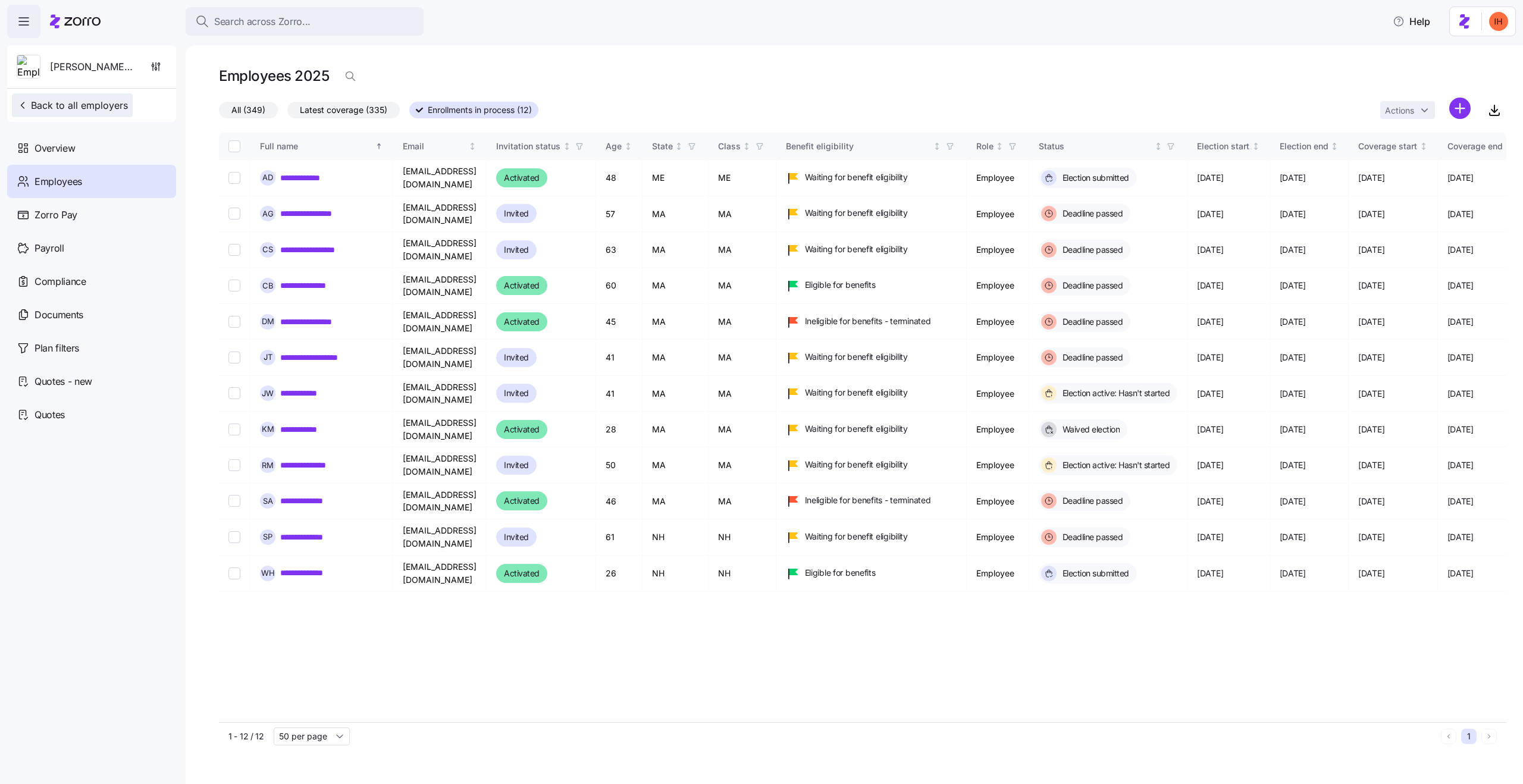
click at [88, 116] on button "Back to all employers" at bounding box center [72, 105] width 121 height 24
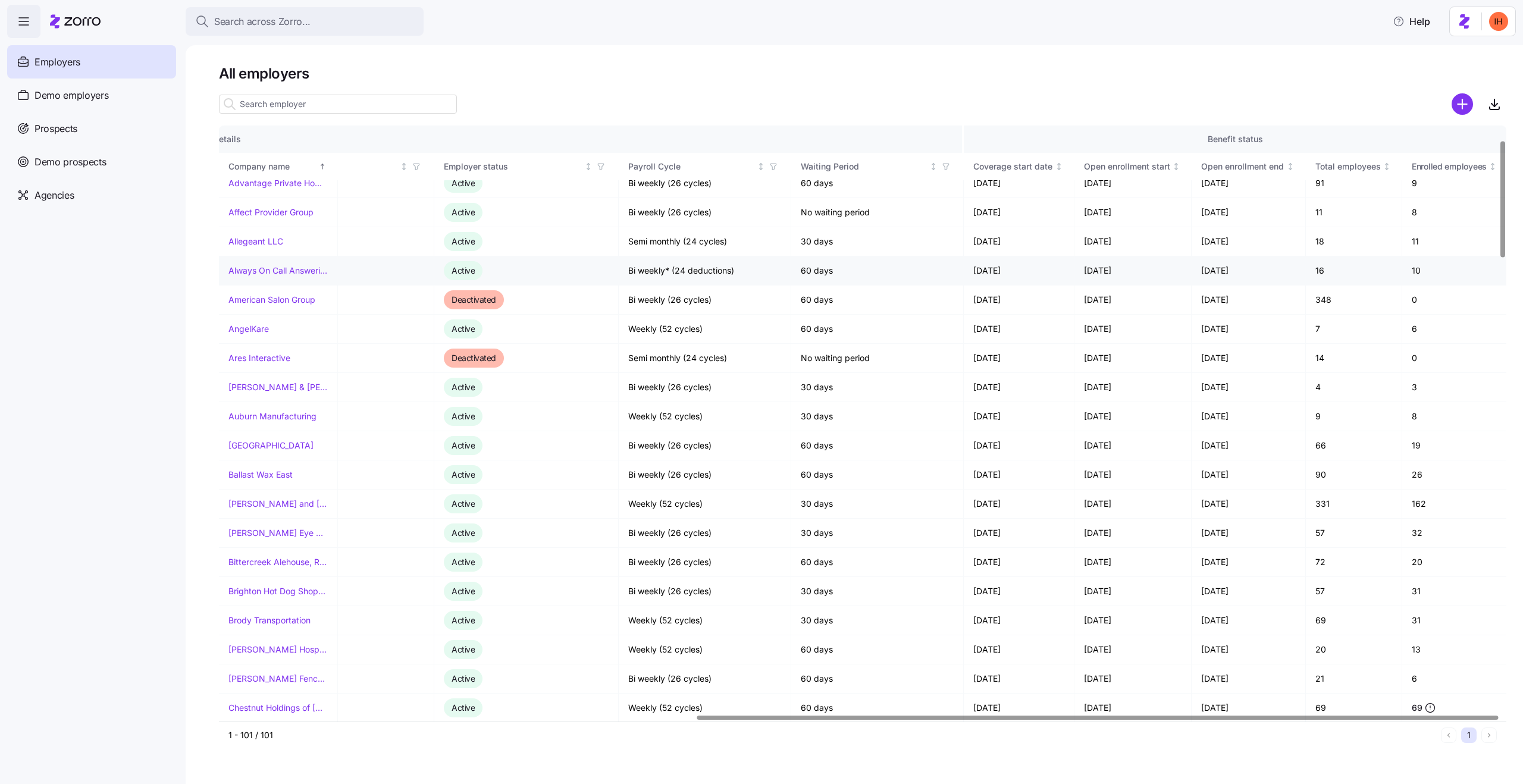
scroll to position [71, 767]
click at [282, 300] on link "American Salon Group" at bounding box center [272, 298] width 87 height 12
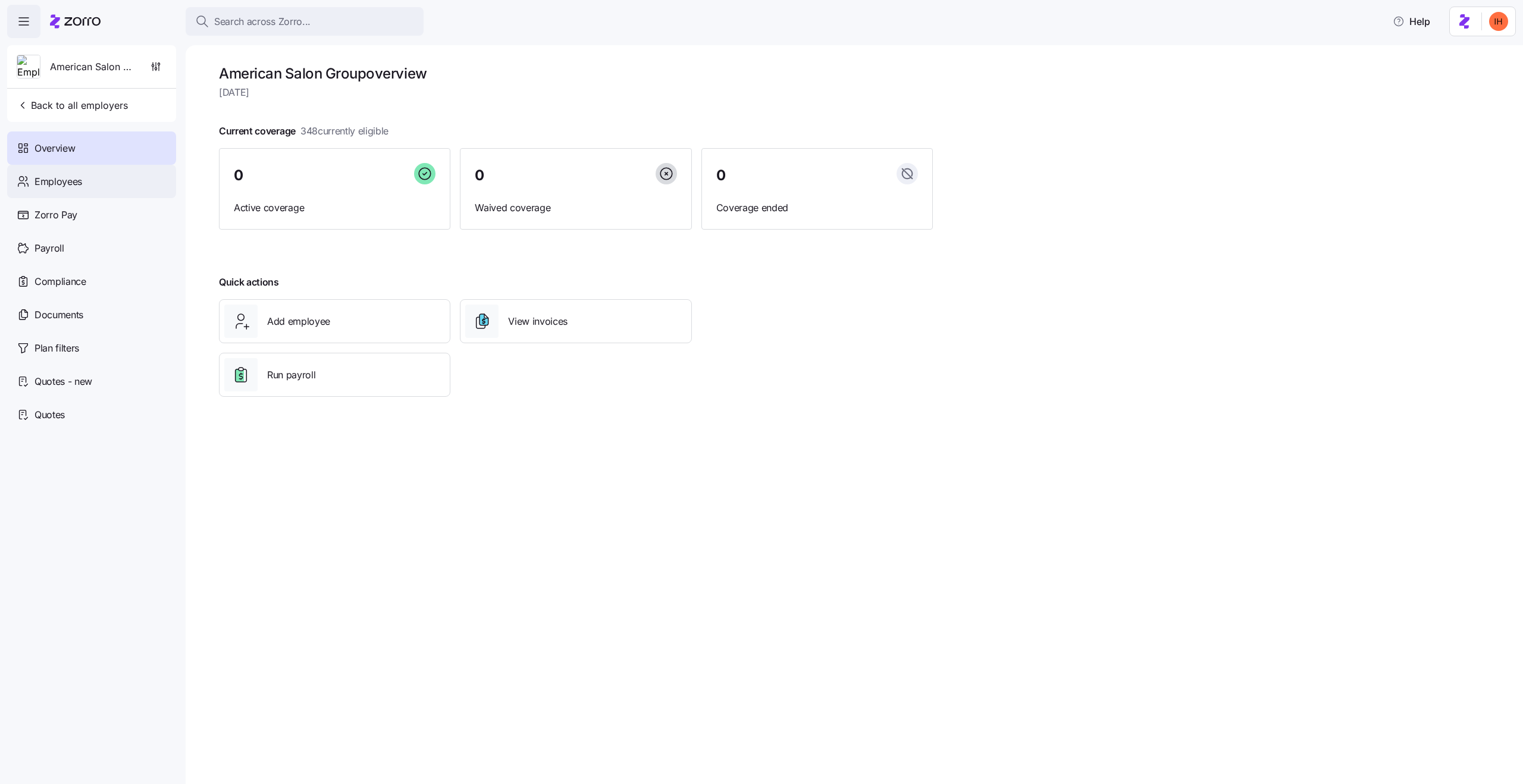
click at [78, 176] on span "Employees" at bounding box center [58, 182] width 47 height 15
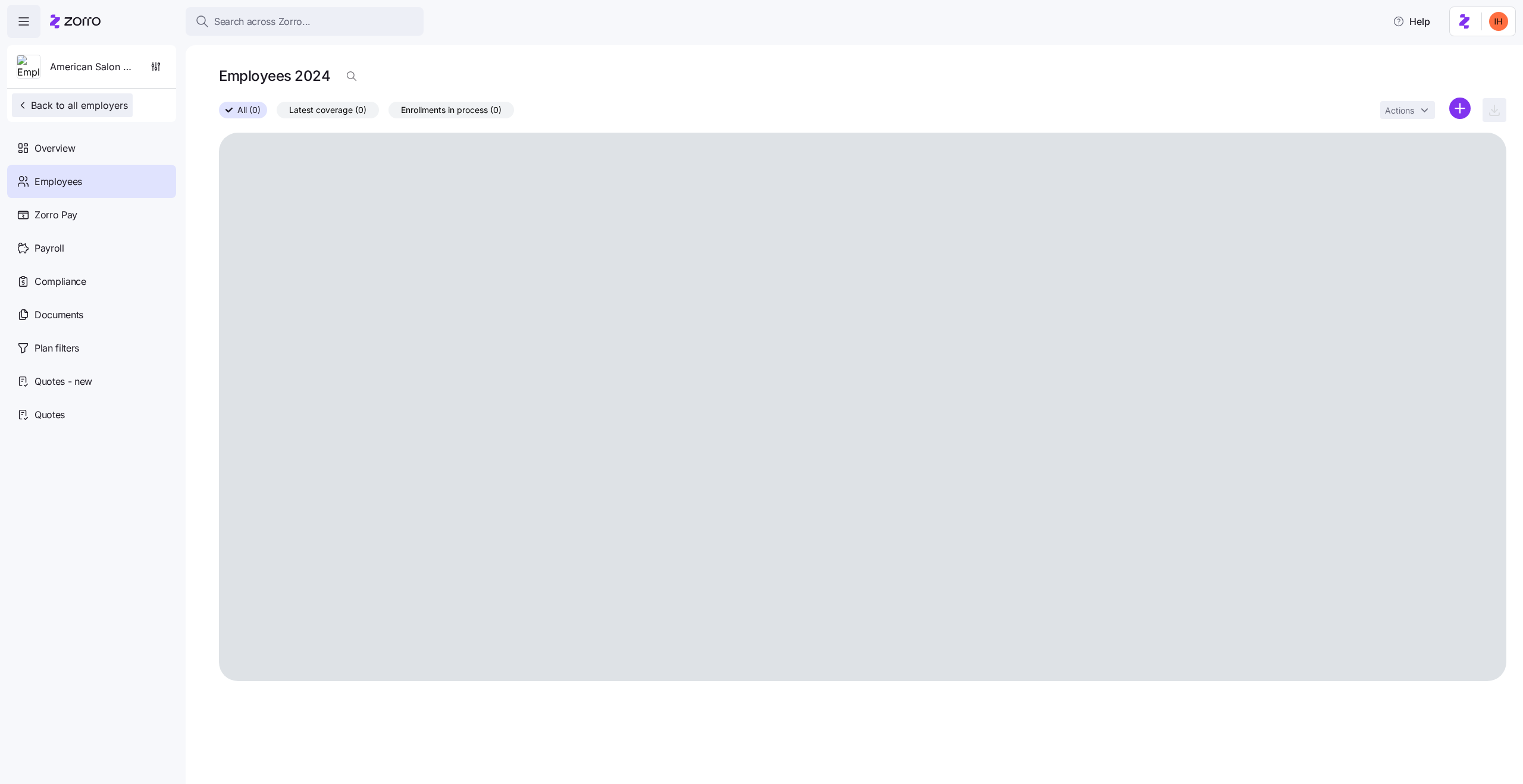
click at [63, 110] on span "Back to all employers" at bounding box center [72, 105] width 111 height 14
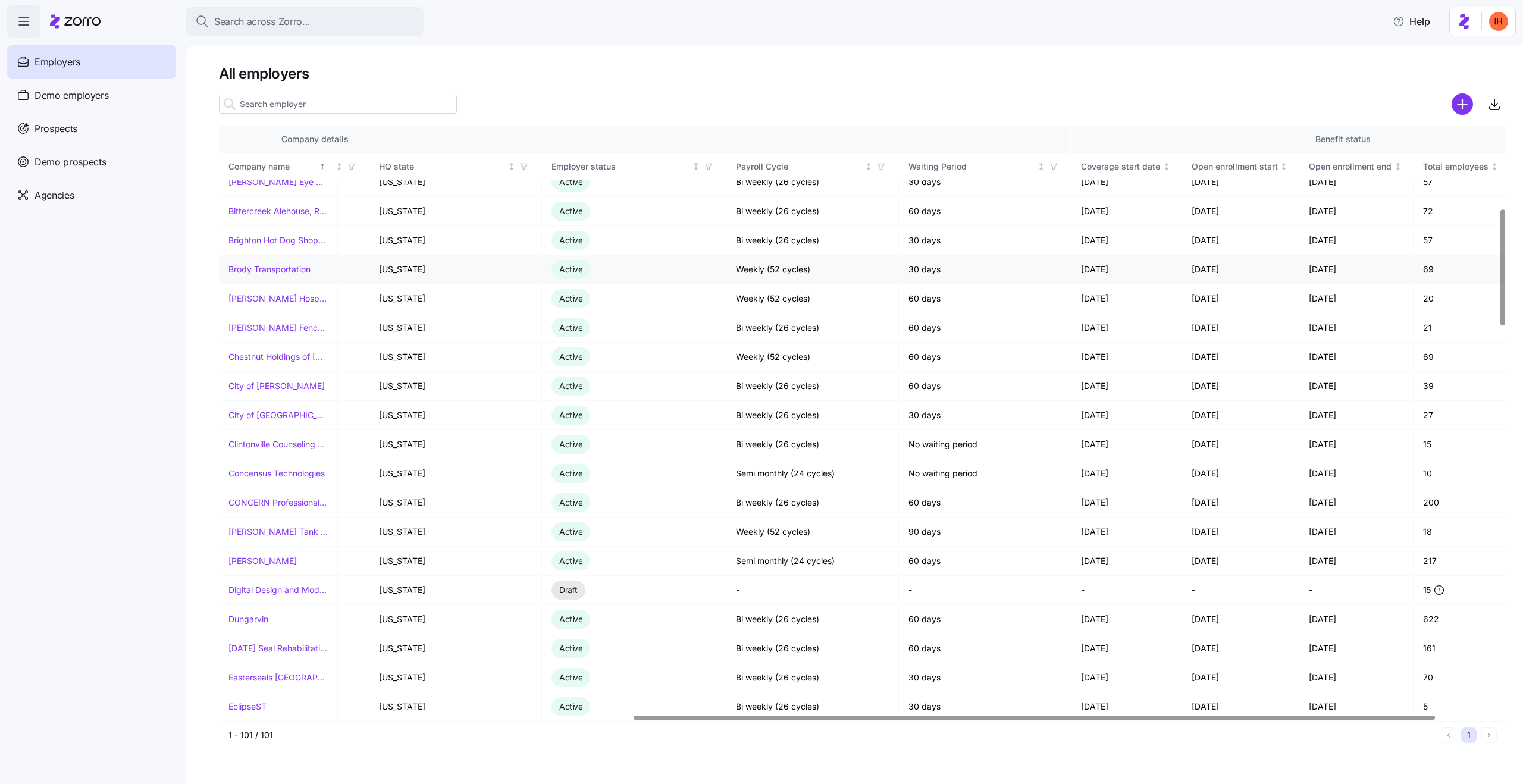
scroll to position [420, 665]
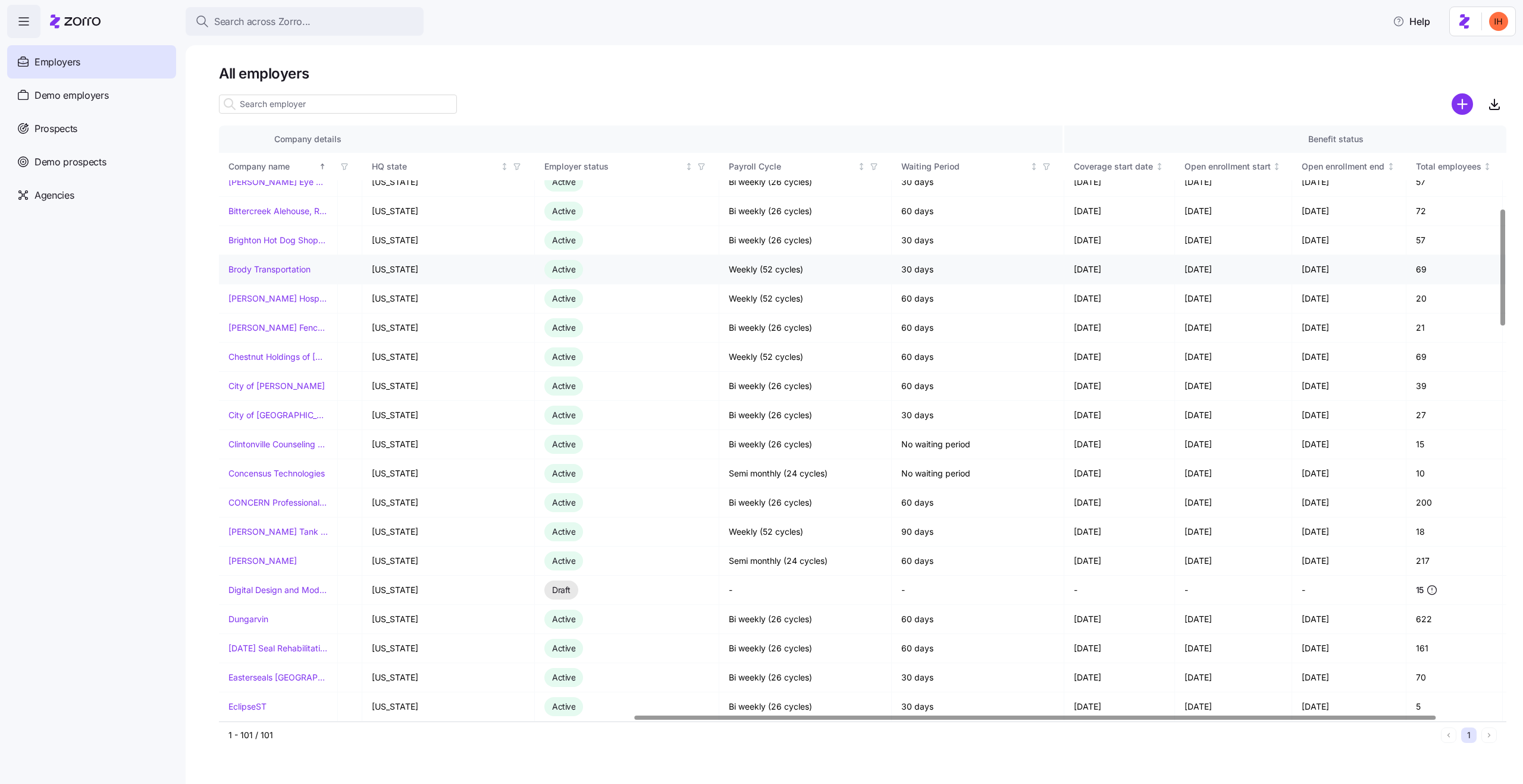
click at [285, 272] on link "Brody Transportation" at bounding box center [269, 269] width 82 height 12
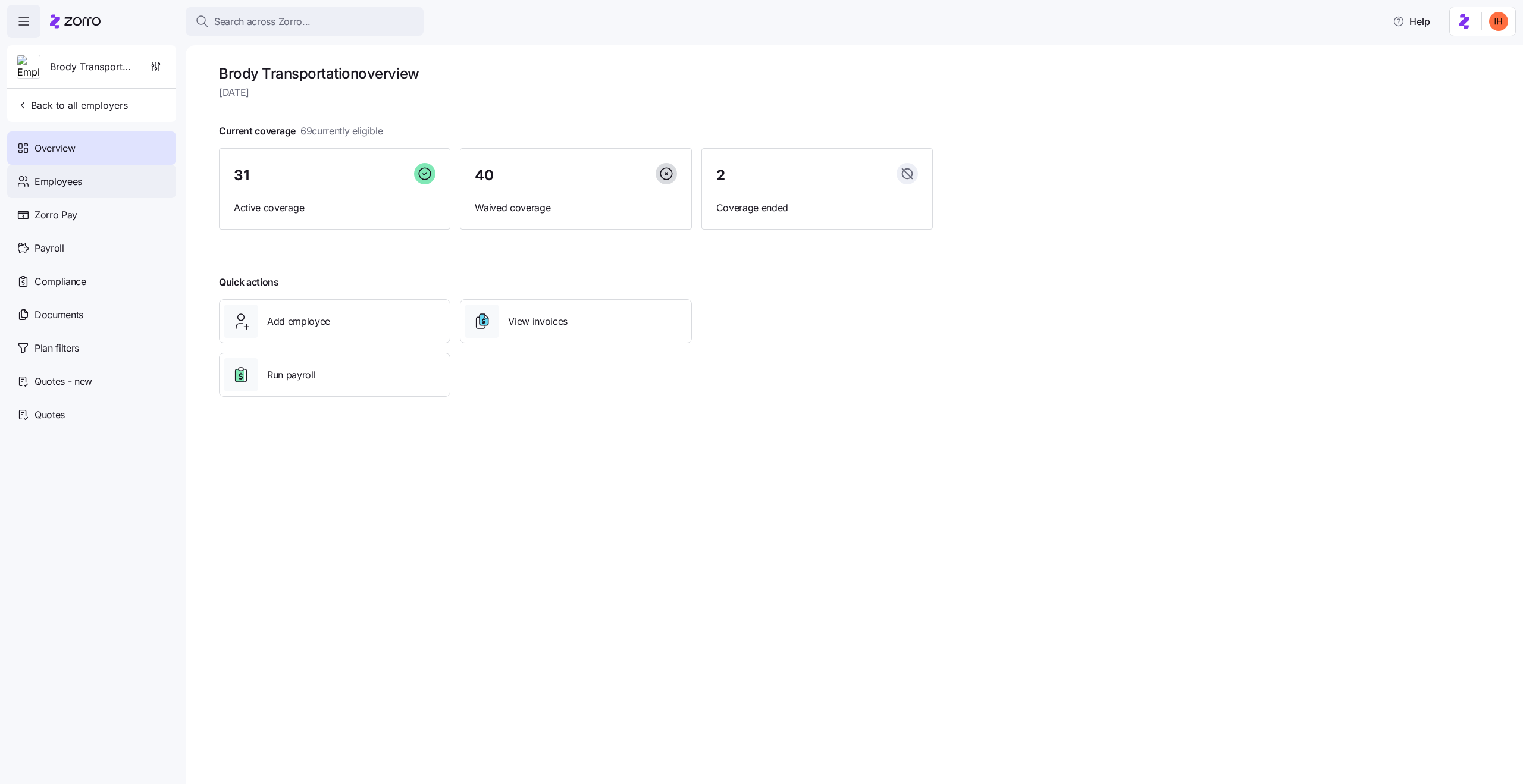
click at [90, 186] on div "Employees" at bounding box center [92, 181] width 169 height 33
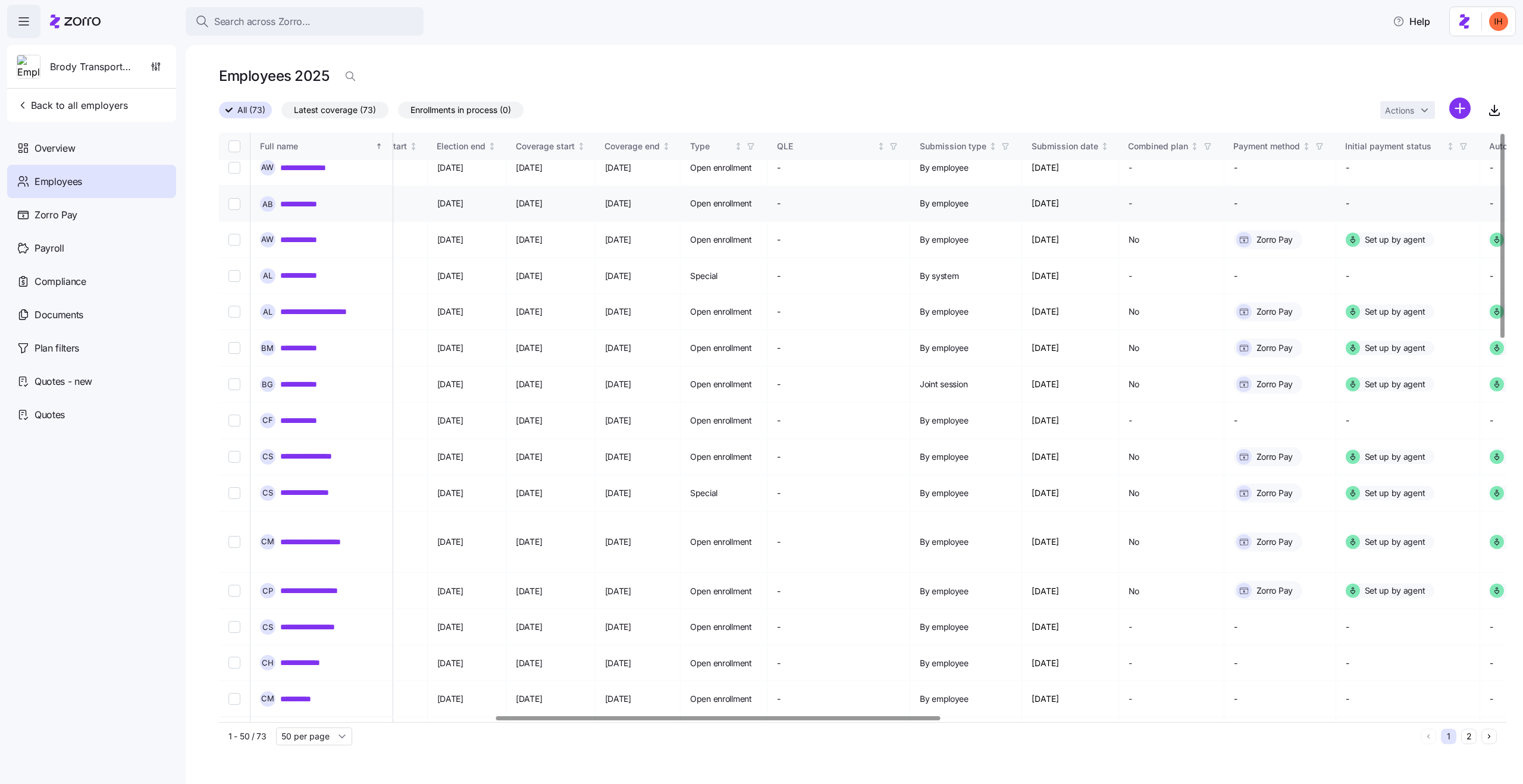
scroll to position [0, 799]
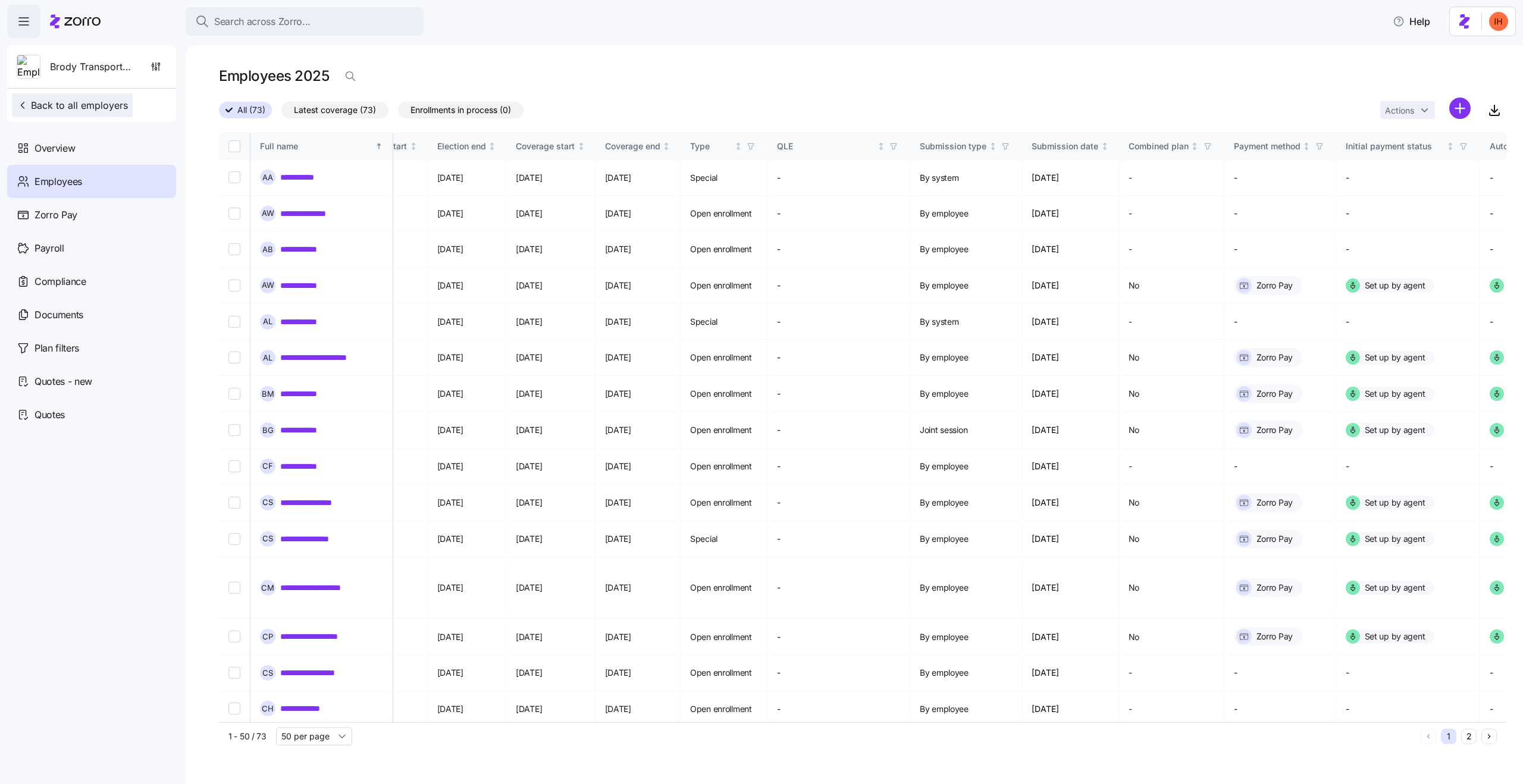
click at [43, 108] on span "Back to all employers" at bounding box center [72, 105] width 111 height 14
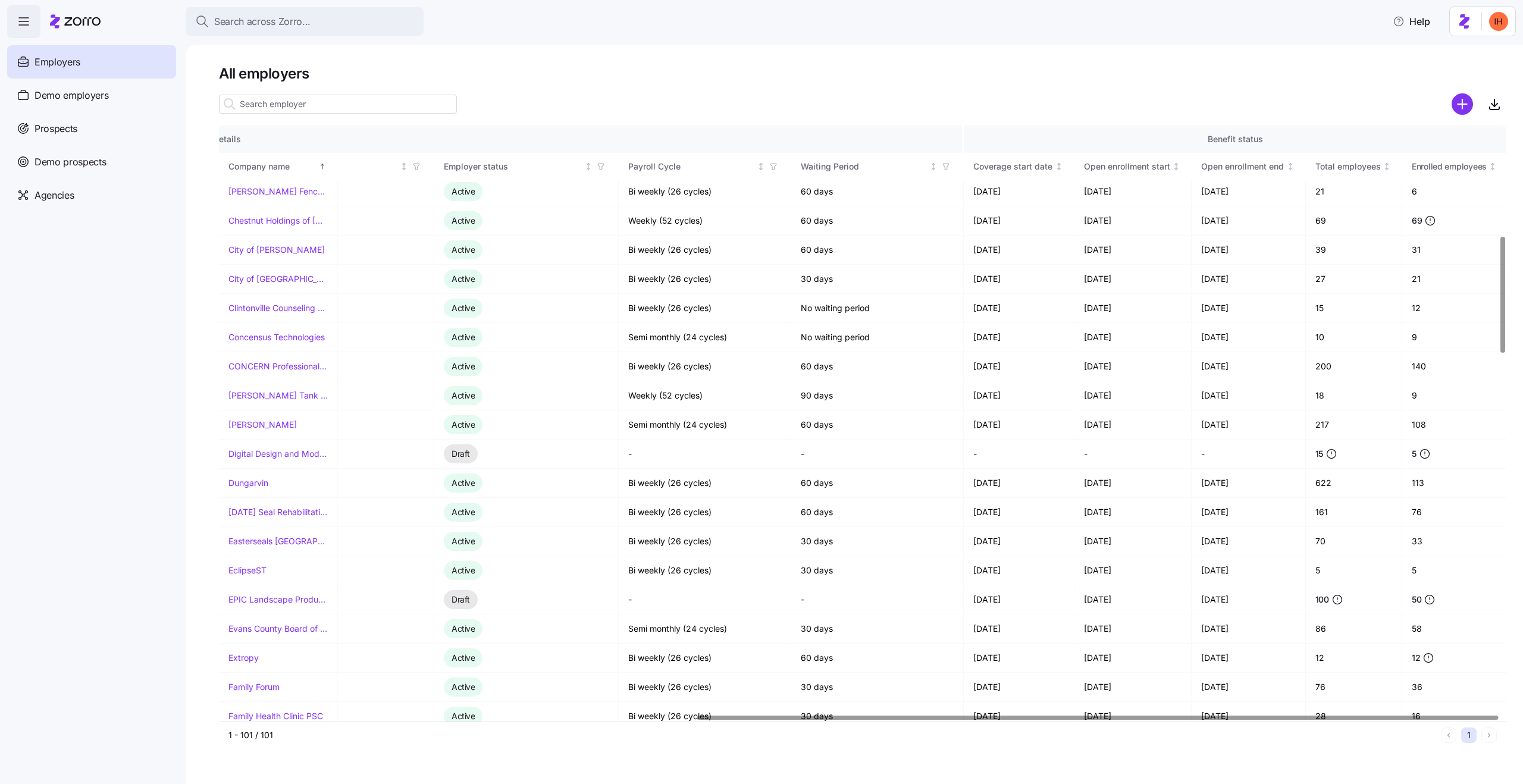
scroll to position [557, 765]
click at [990, 481] on td "[DATE]" at bounding box center [1021, 482] width 111 height 29
click at [996, 481] on td "[DATE]" at bounding box center [1021, 482] width 111 height 29
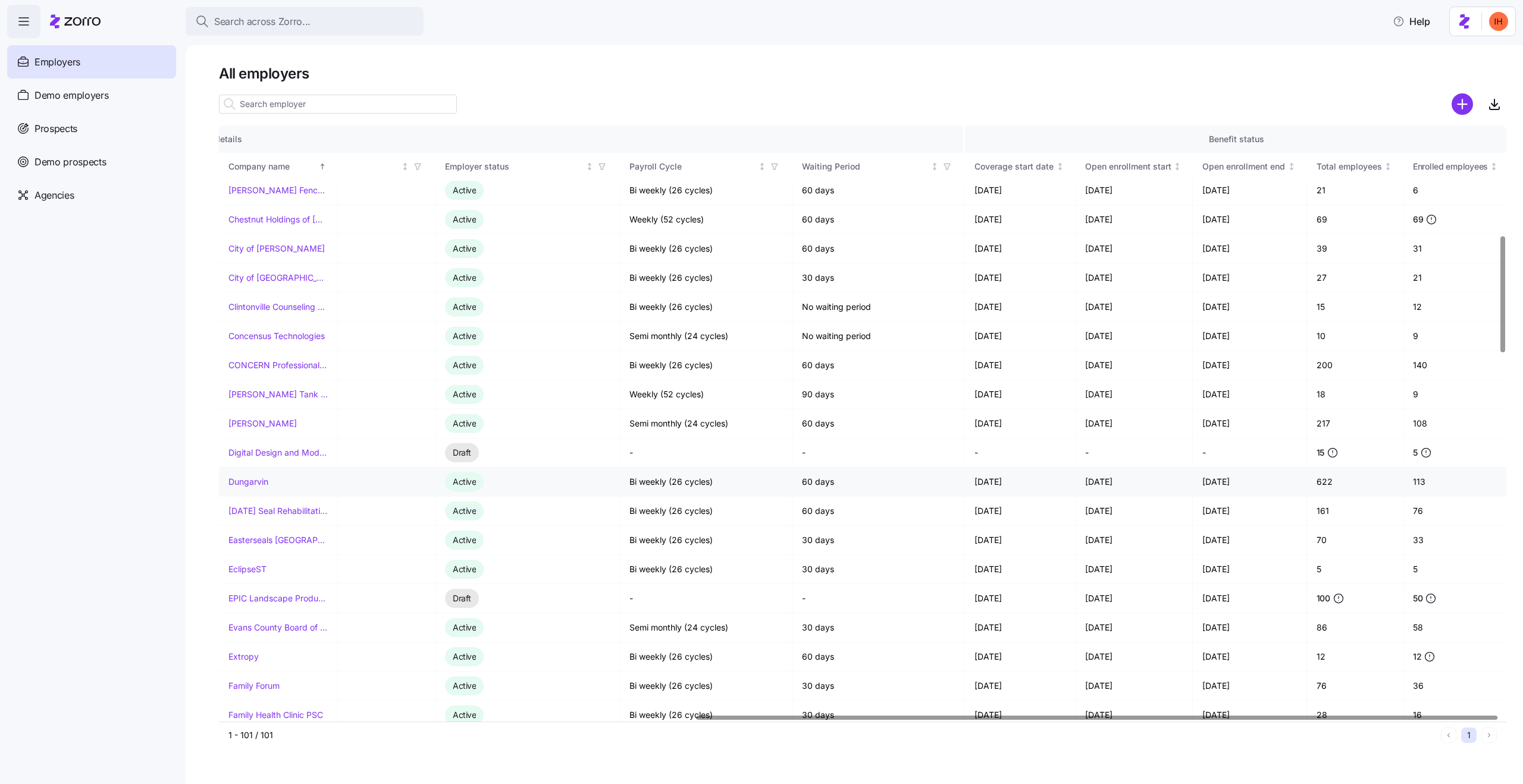
click at [1325, 480] on td "622" at bounding box center [1356, 482] width 97 height 29
click at [244, 482] on link "Dungarvin" at bounding box center [248, 481] width 40 height 12
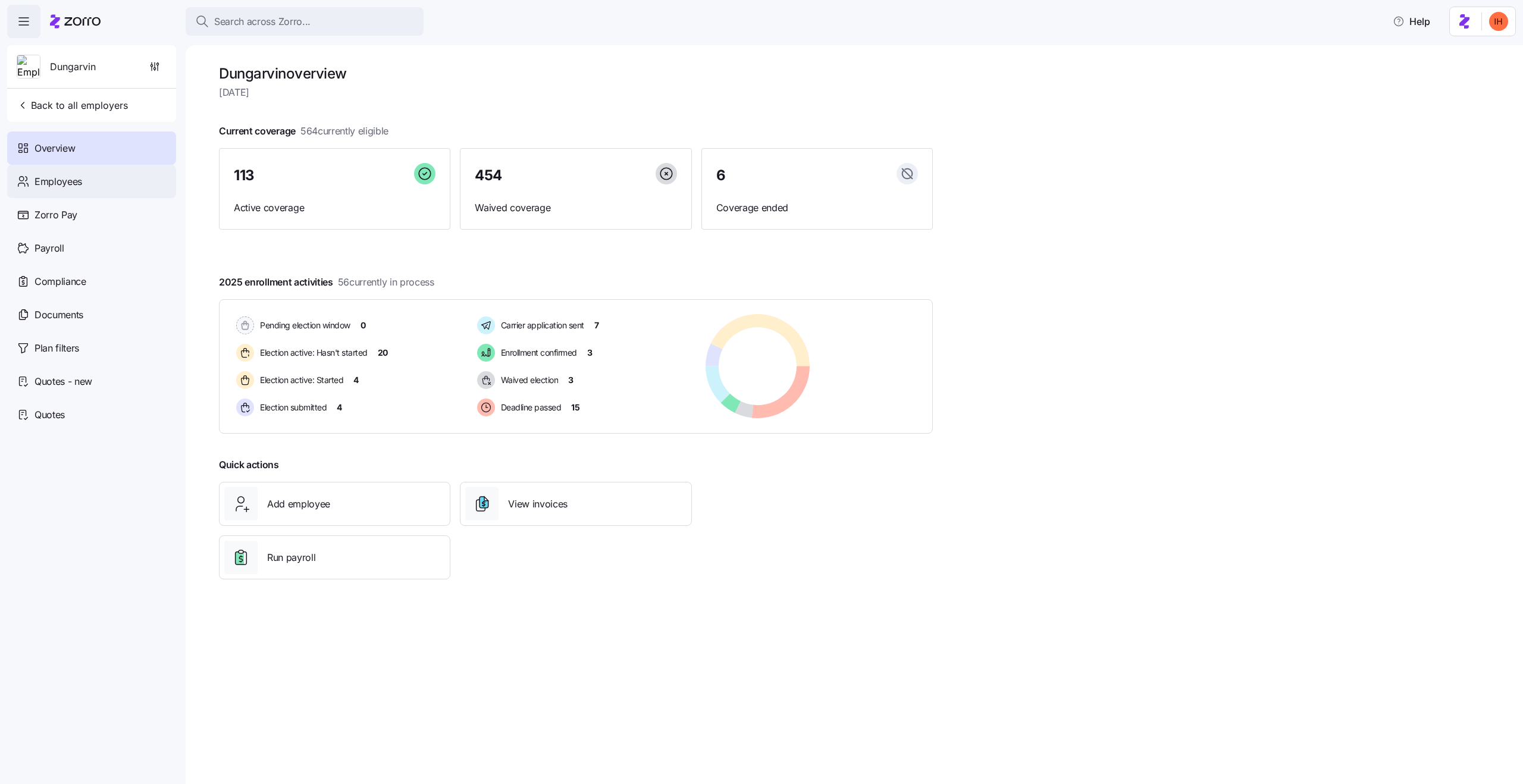
click at [61, 186] on span "Employees" at bounding box center [58, 182] width 47 height 15
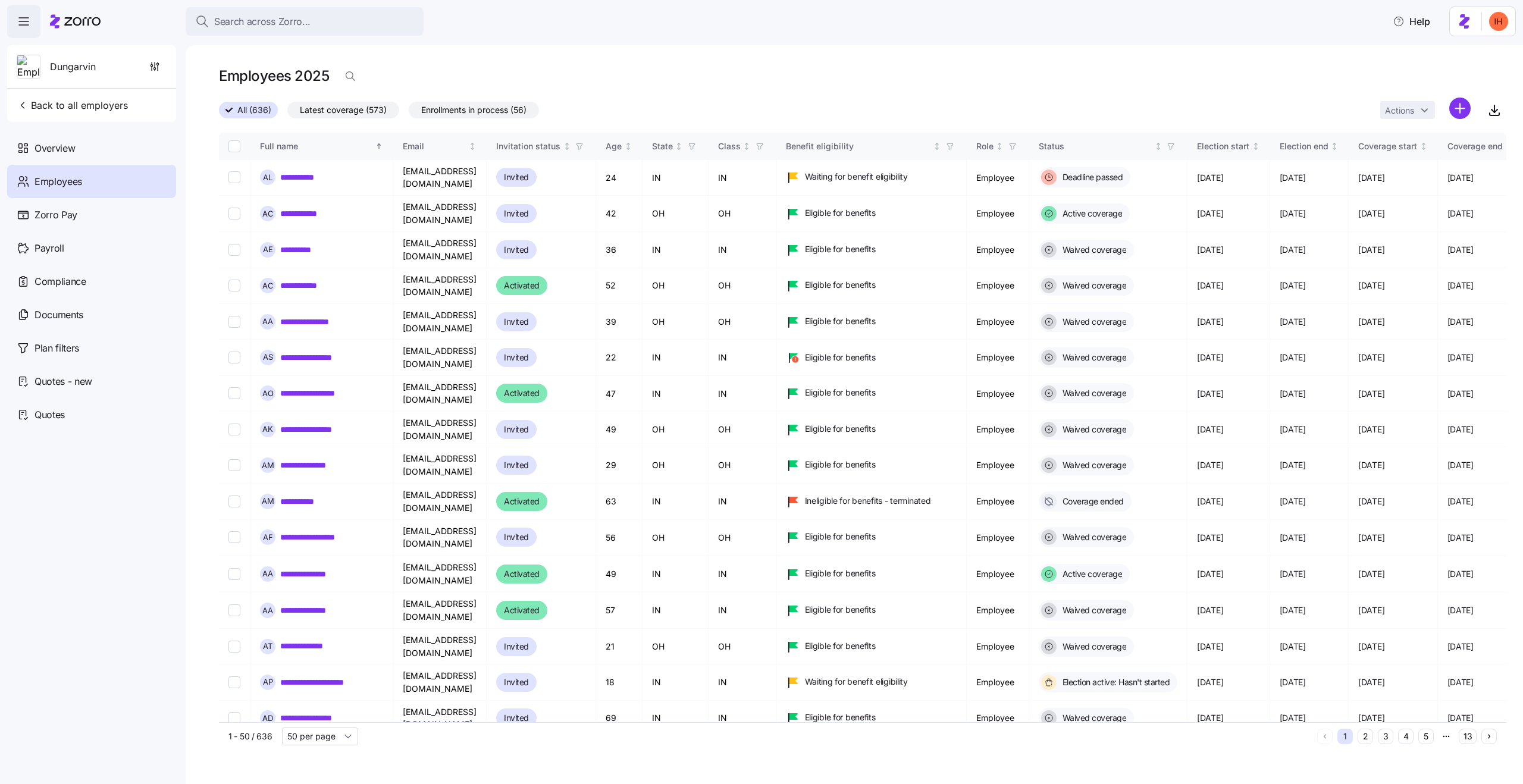
click at [478, 109] on span "Enrollments in process (56)" at bounding box center [473, 109] width 105 height 15
click at [409, 113] on input "Enrollments in process (56)" at bounding box center [409, 113] width 0 height 0
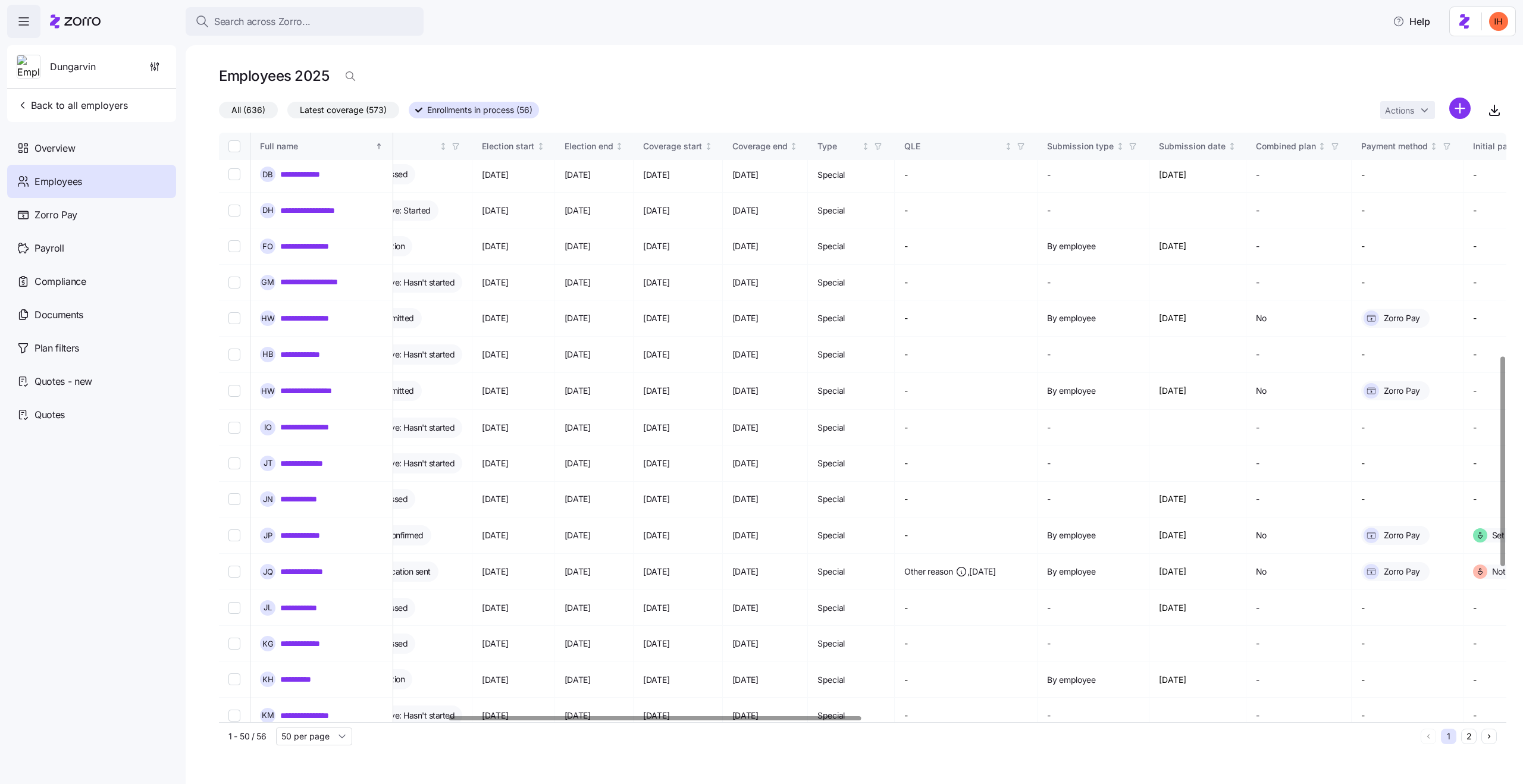
scroll to position [636, 715]
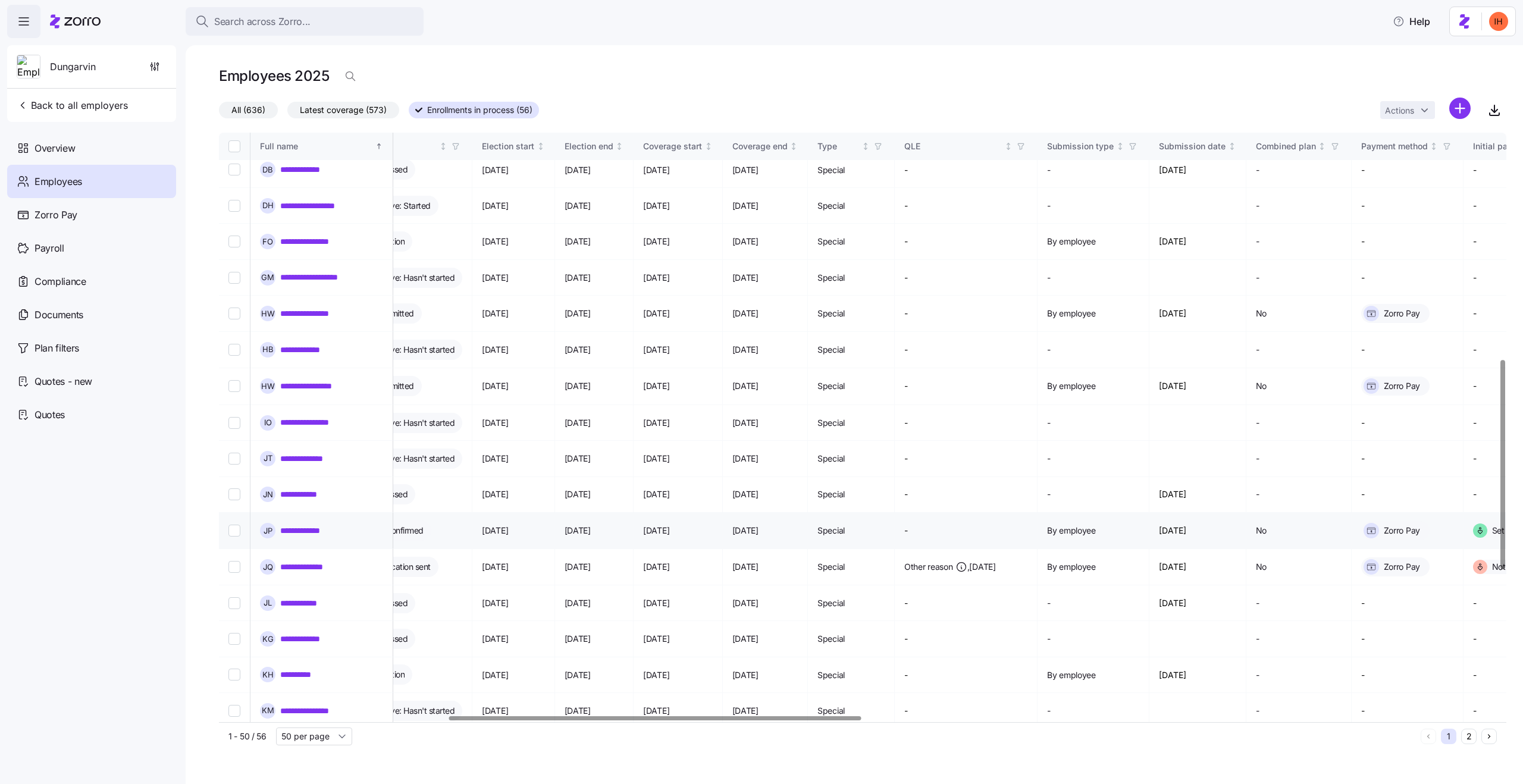
click at [1241, 512] on td "[DATE]" at bounding box center [1198, 530] width 97 height 36
click at [1238, 477] on td "[DATE]" at bounding box center [1198, 495] width 97 height 35
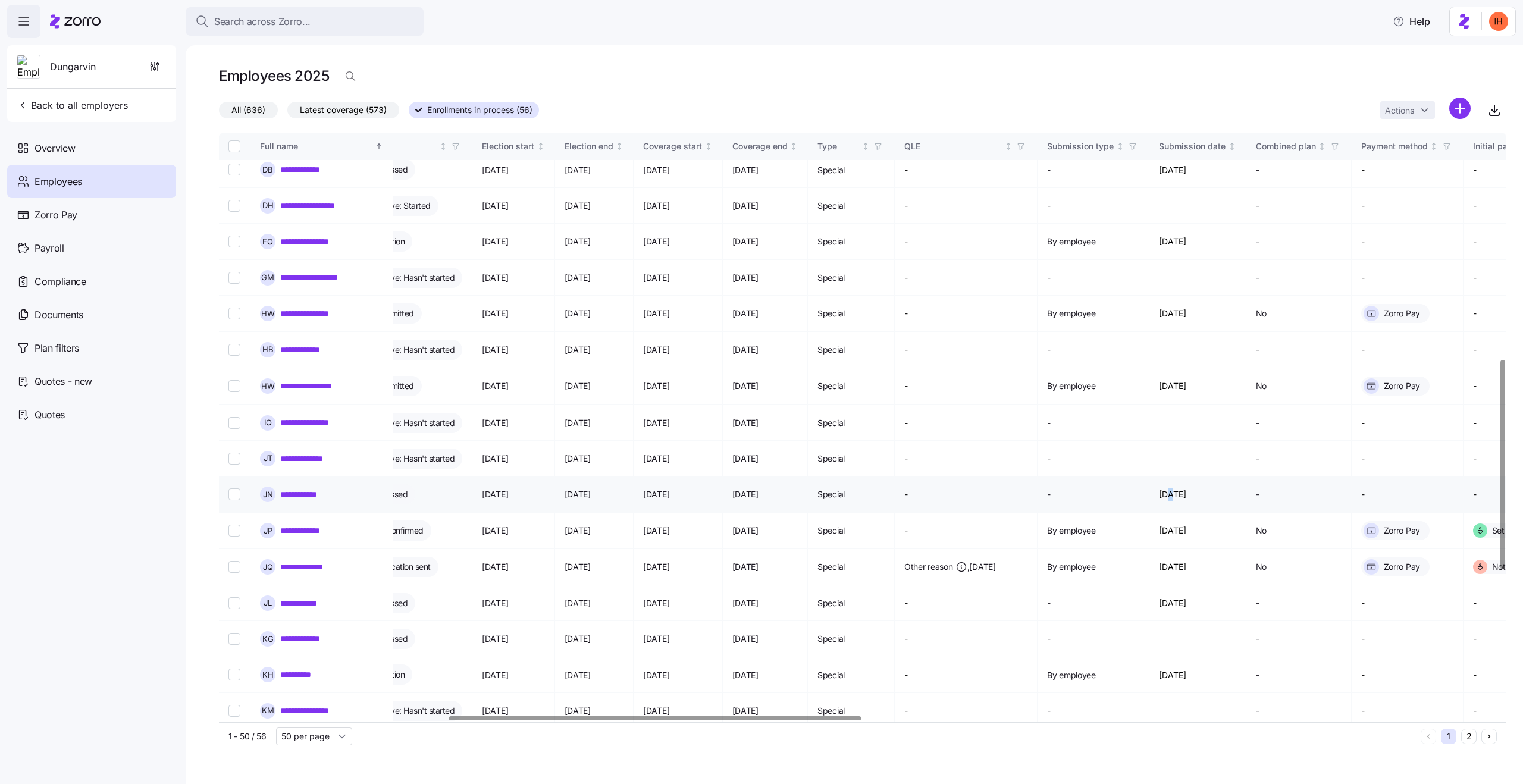
click at [1238, 477] on td "[DATE]" at bounding box center [1198, 495] width 97 height 35
click at [1247, 477] on td "[DATE]" at bounding box center [1198, 495] width 97 height 35
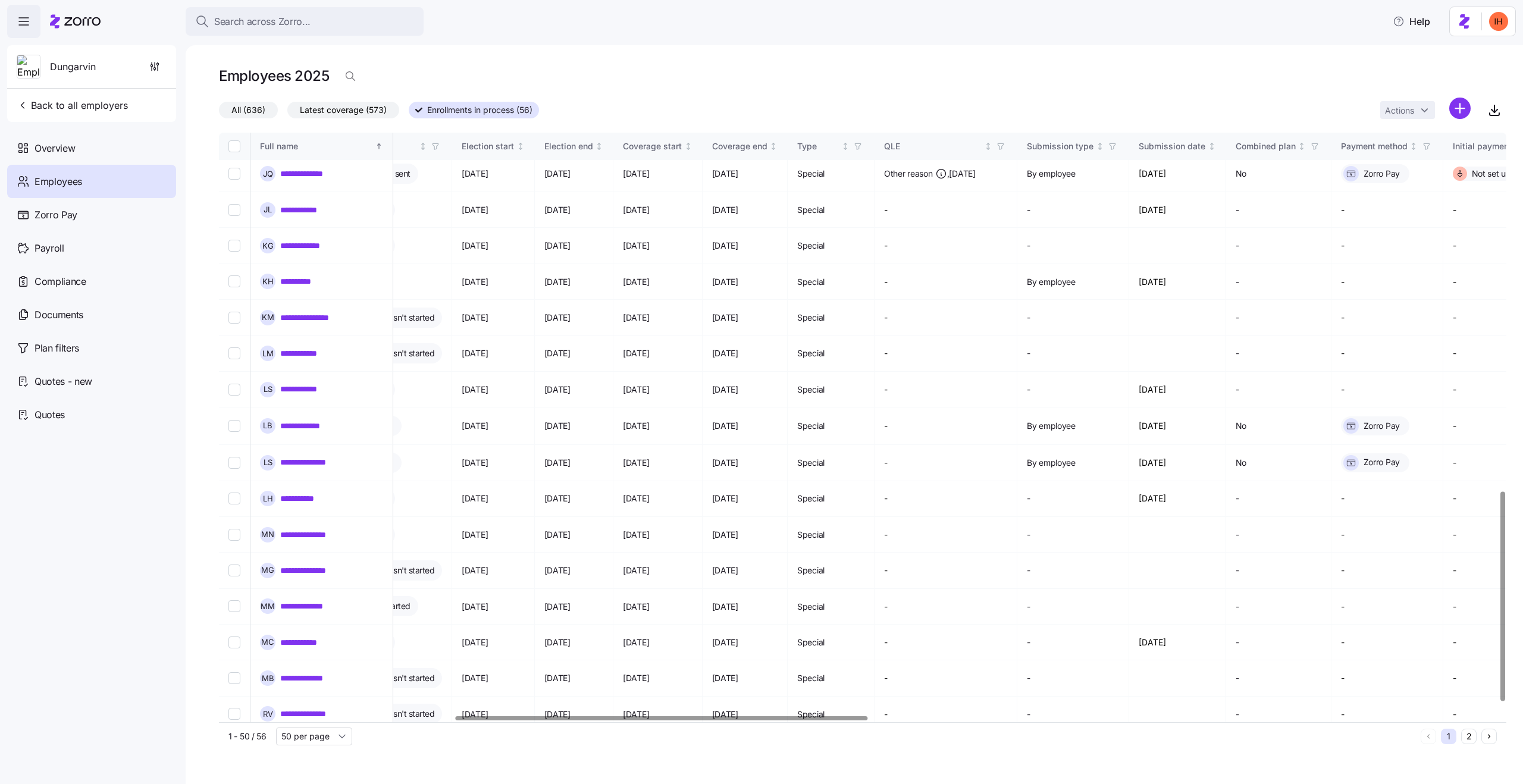
scroll to position [1043, 735]
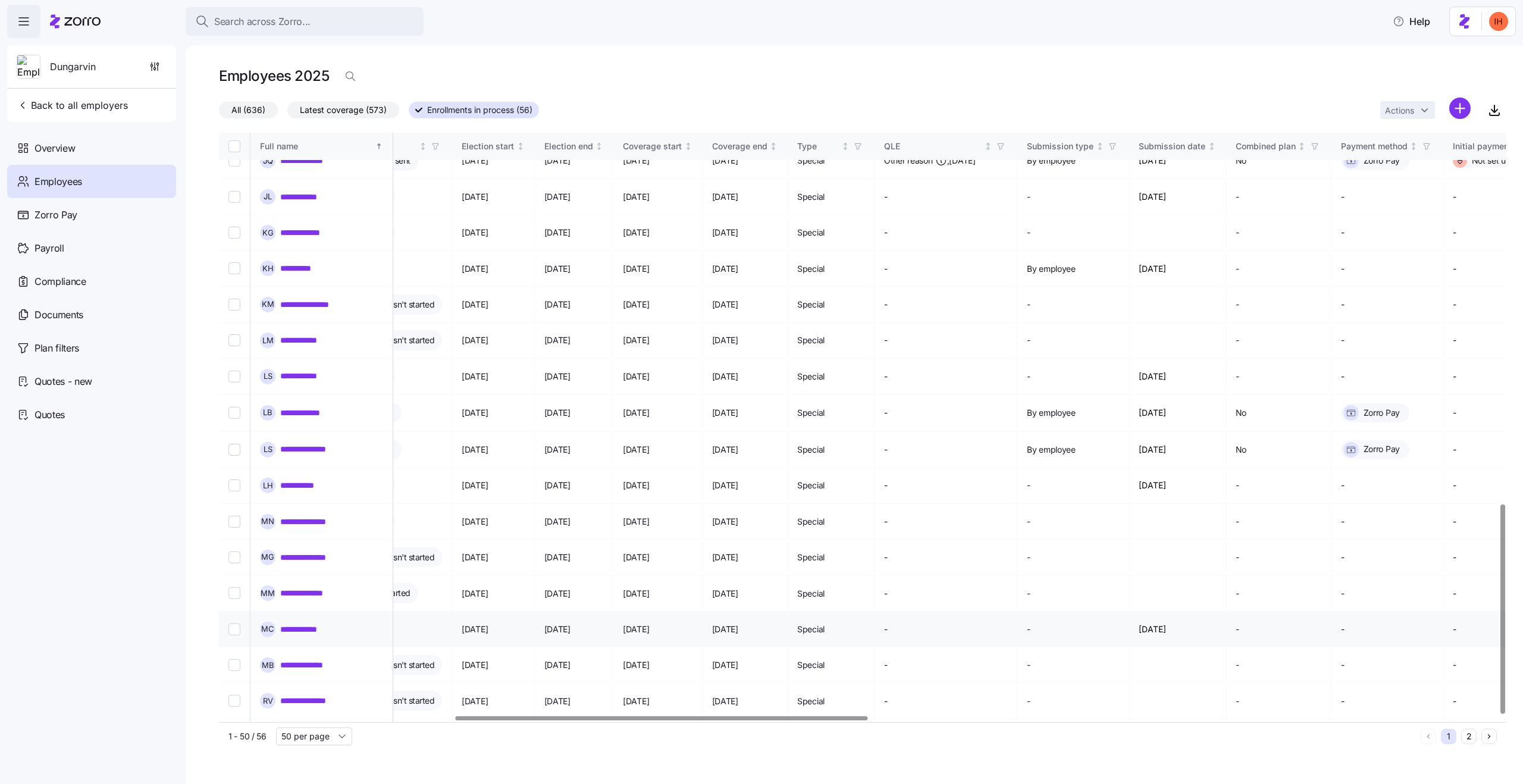
click at [1208, 611] on td "[DATE]" at bounding box center [1177, 629] width 97 height 35
click at [1226, 611] on td "[DATE]" at bounding box center [1177, 629] width 97 height 35
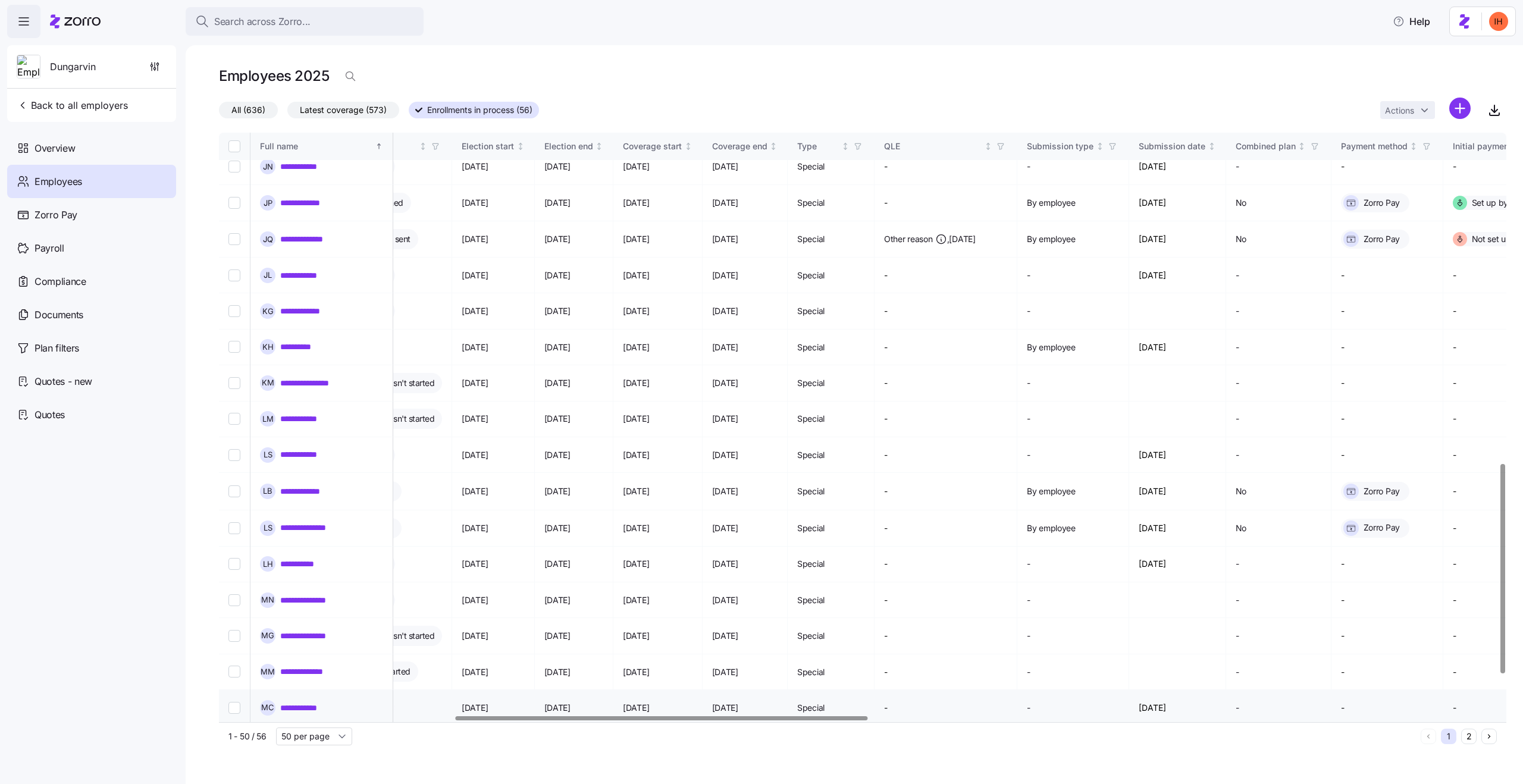
scroll to position [922, 735]
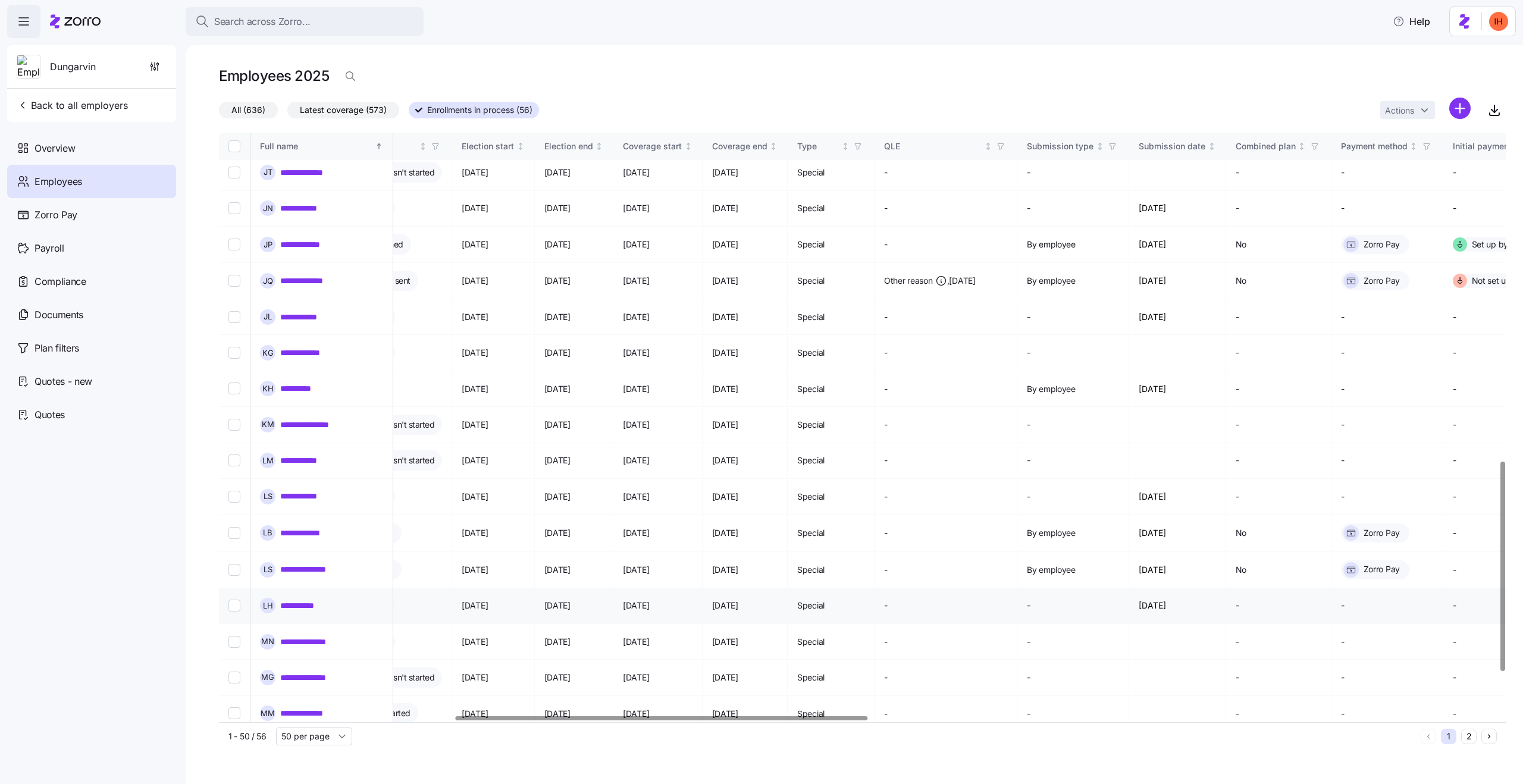
click at [1226, 588] on td "[DATE]" at bounding box center [1177, 606] width 97 height 35
click at [1222, 588] on td "[DATE]" at bounding box center [1177, 606] width 97 height 35
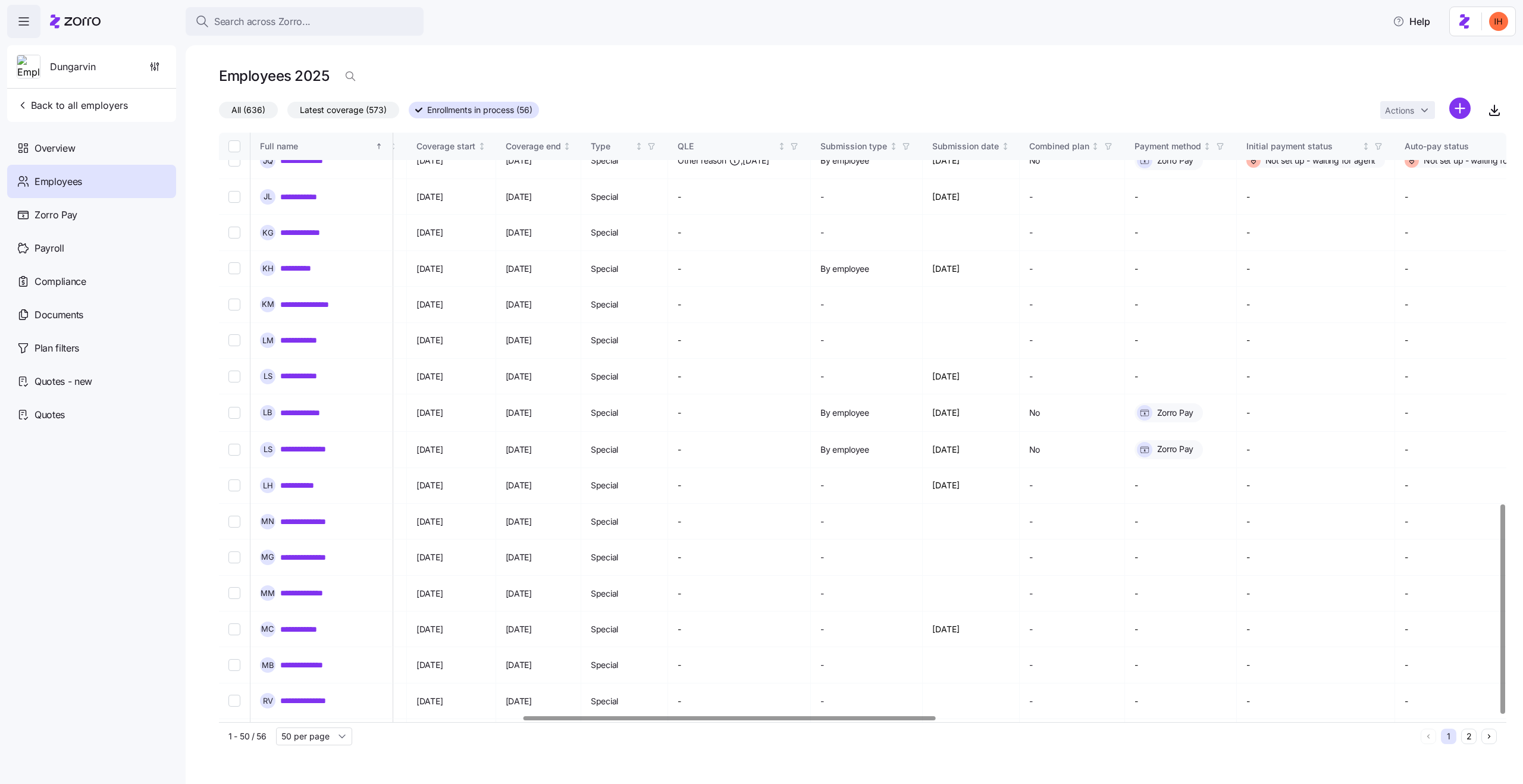
scroll to position [1043, 948]
click at [310, 623] on link "**********" at bounding box center [305, 629] width 49 height 12
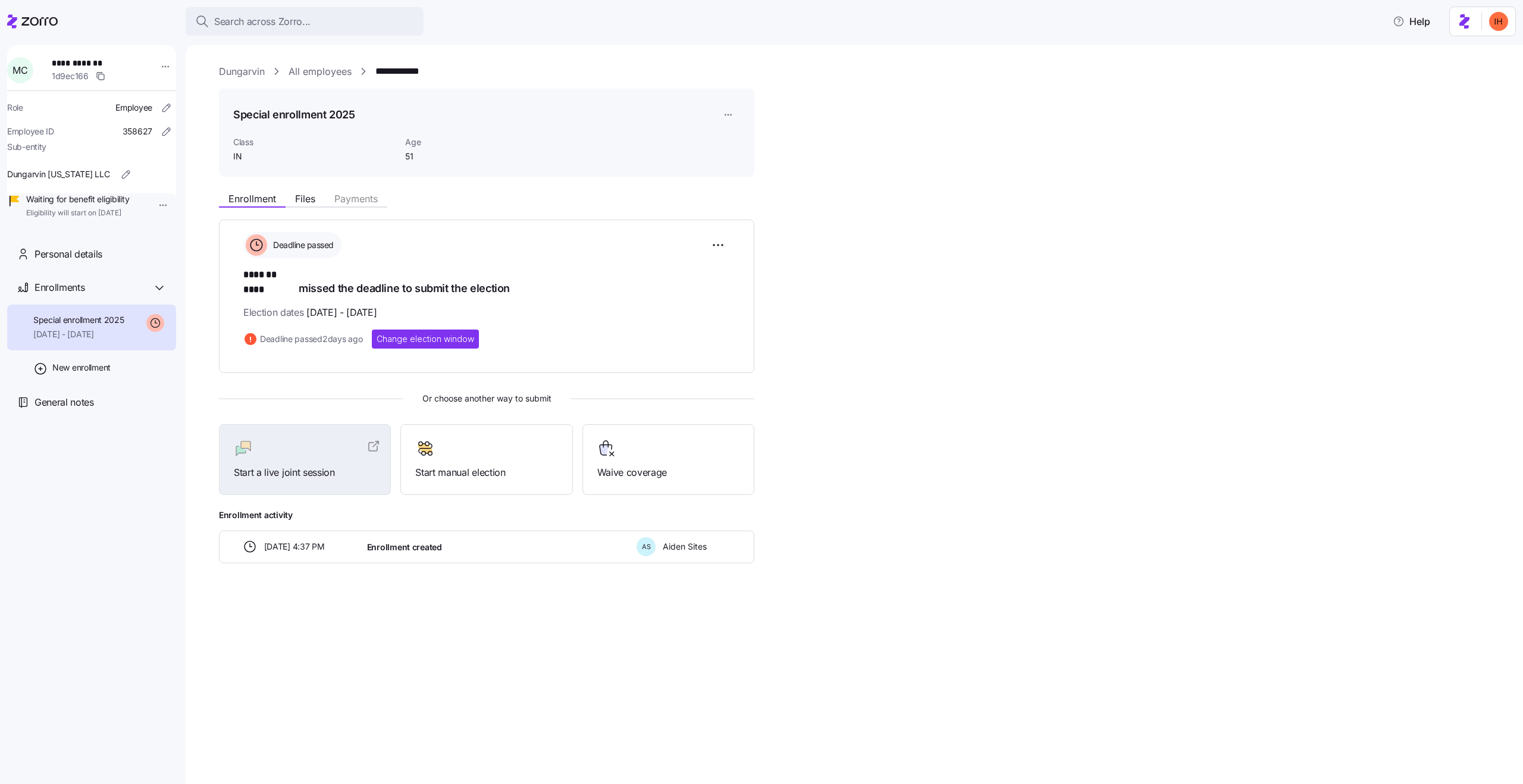
click at [836, 325] on div "Enrollment Files Payments Deadline passed ******* **** missed the deadline to s…" at bounding box center [862, 374] width 1288 height 377
